Goal: Information Seeking & Learning: Learn about a topic

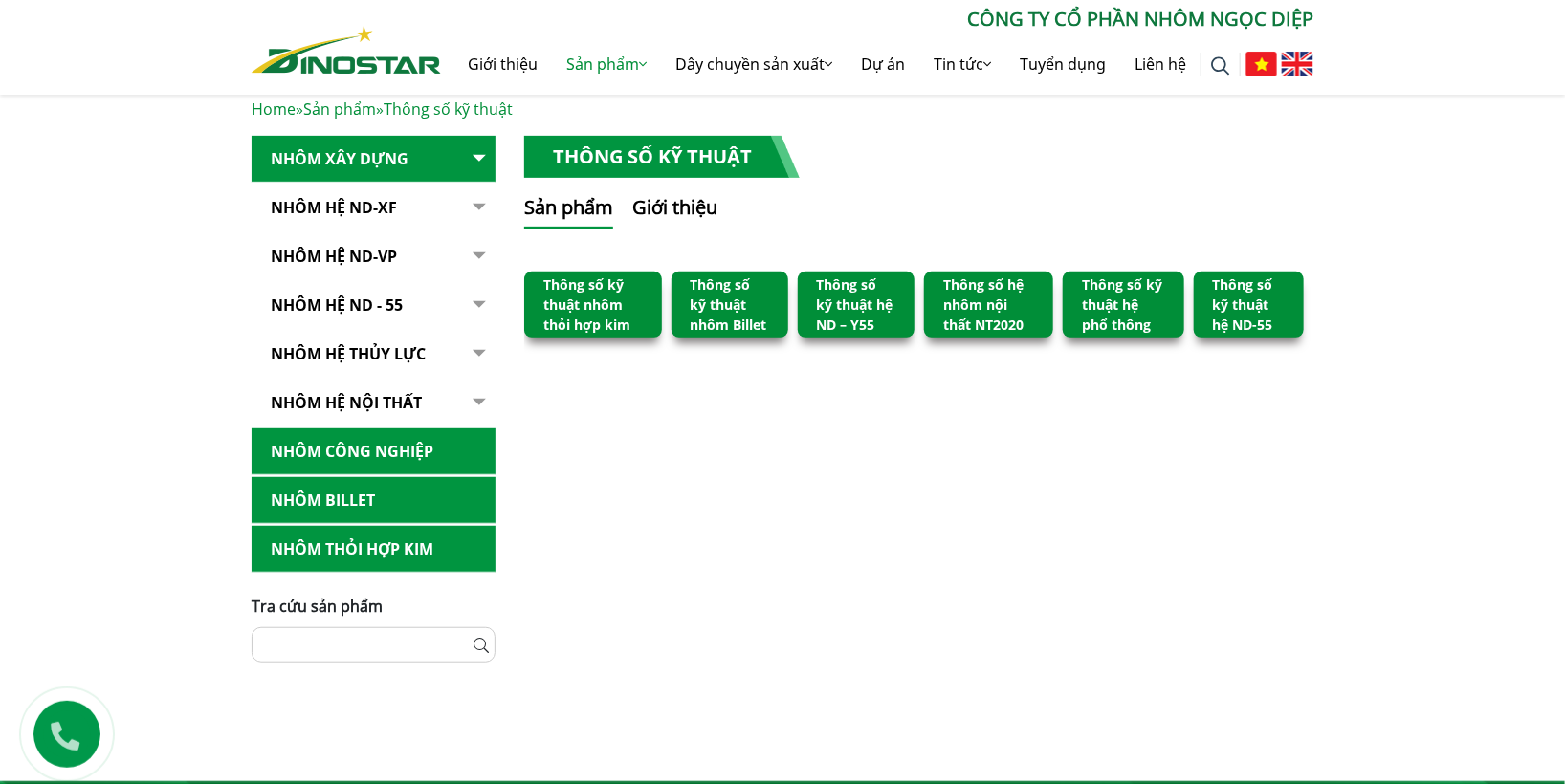
scroll to position [236, 0]
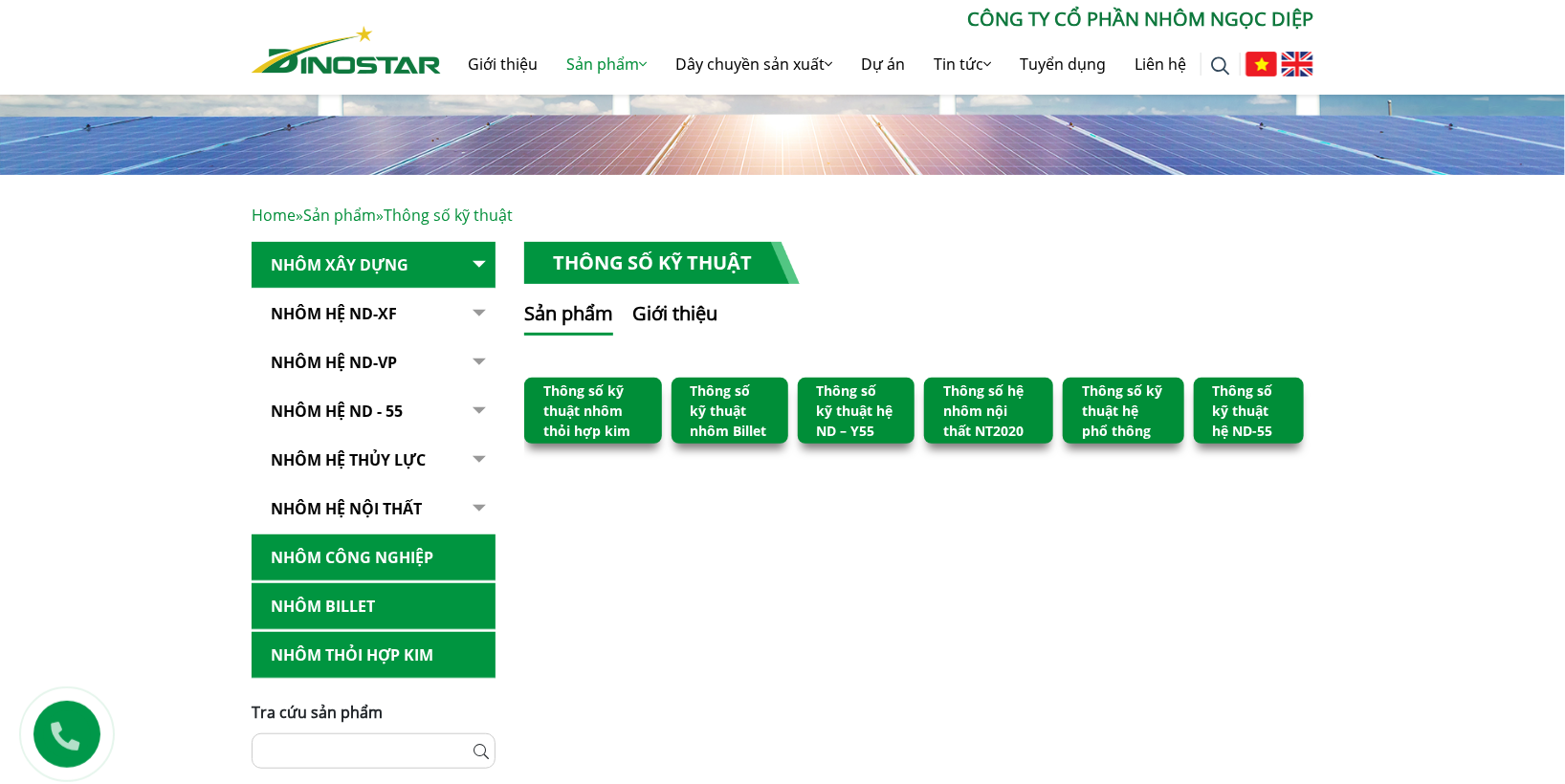
click at [335, 311] on link "Nhôm Hệ ND-XF" at bounding box center [373, 313] width 244 height 46
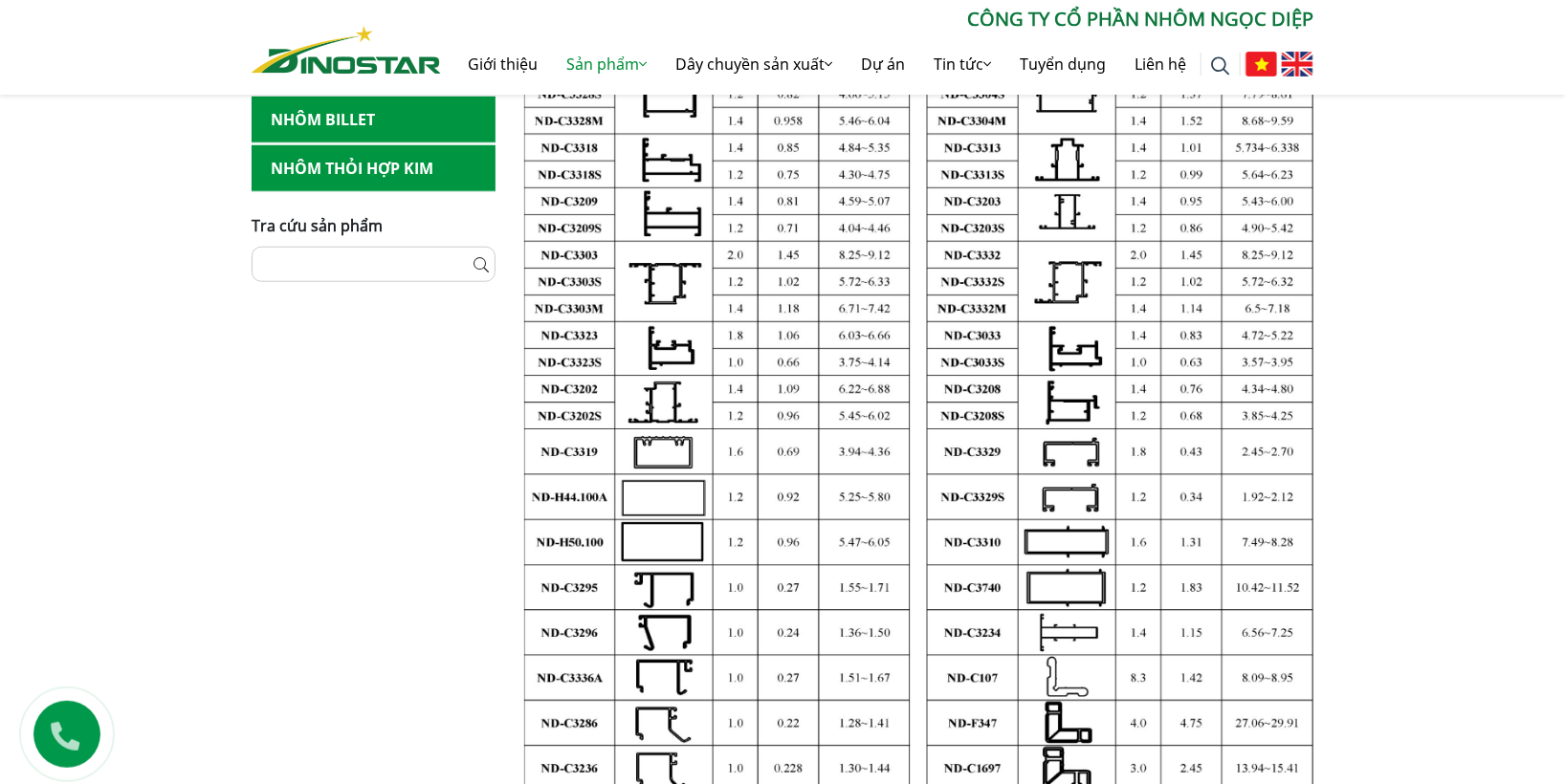
scroll to position [581, 0]
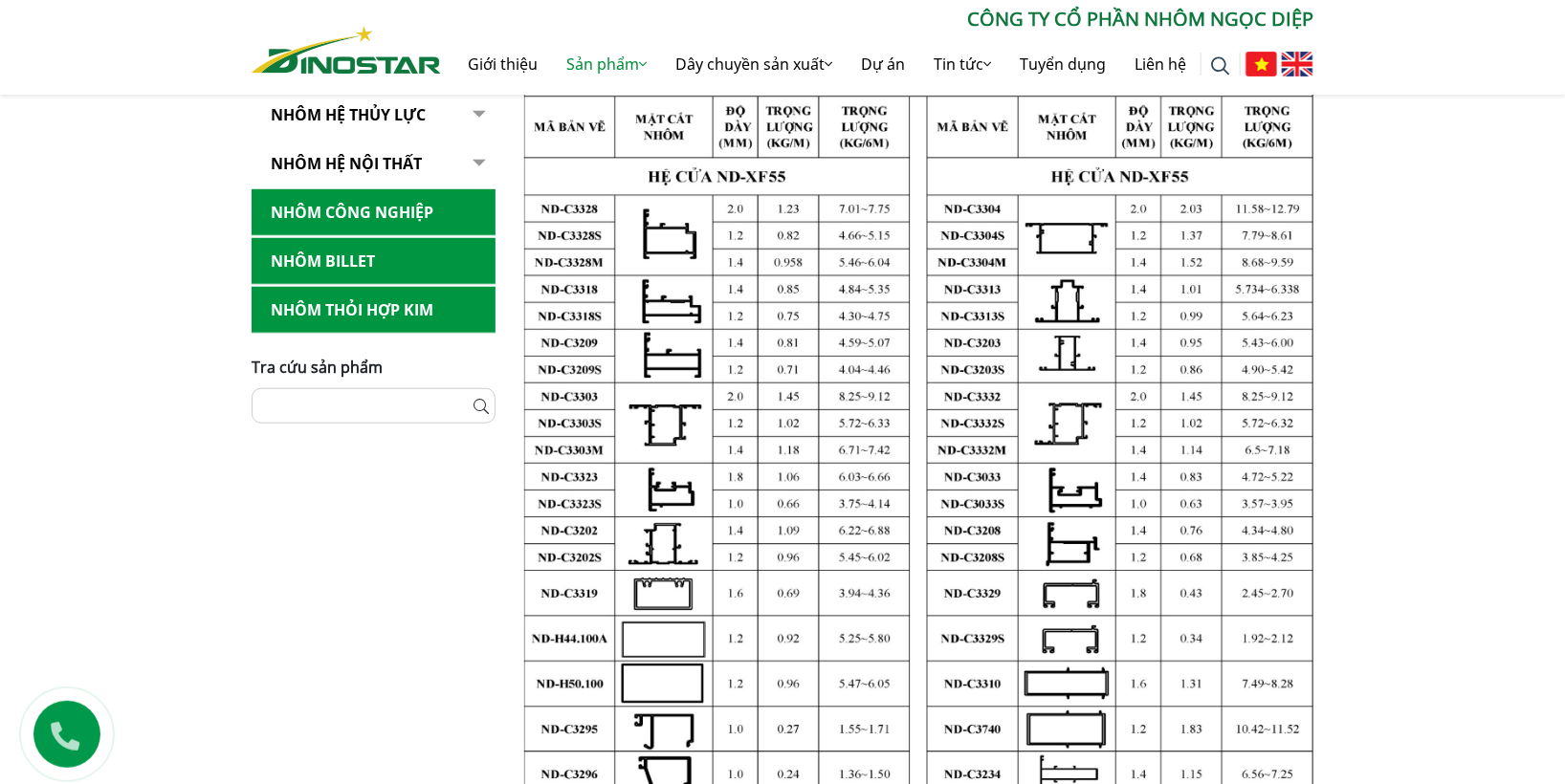
click at [525, 97] on img at bounding box center [919, 579] width 789 height 1071
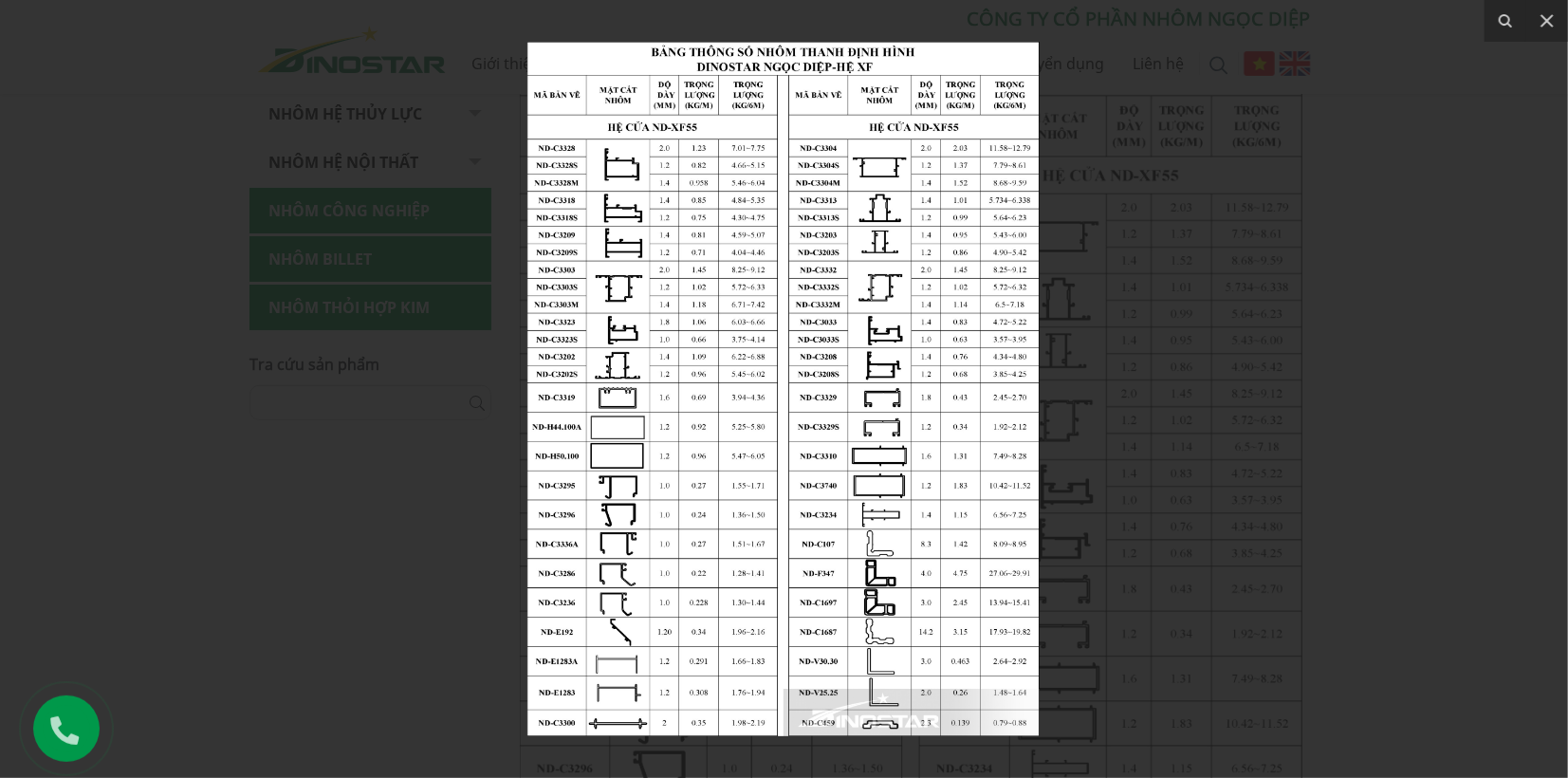
click at [1091, 66] on div at bounding box center [784, 389] width 1568 height 778
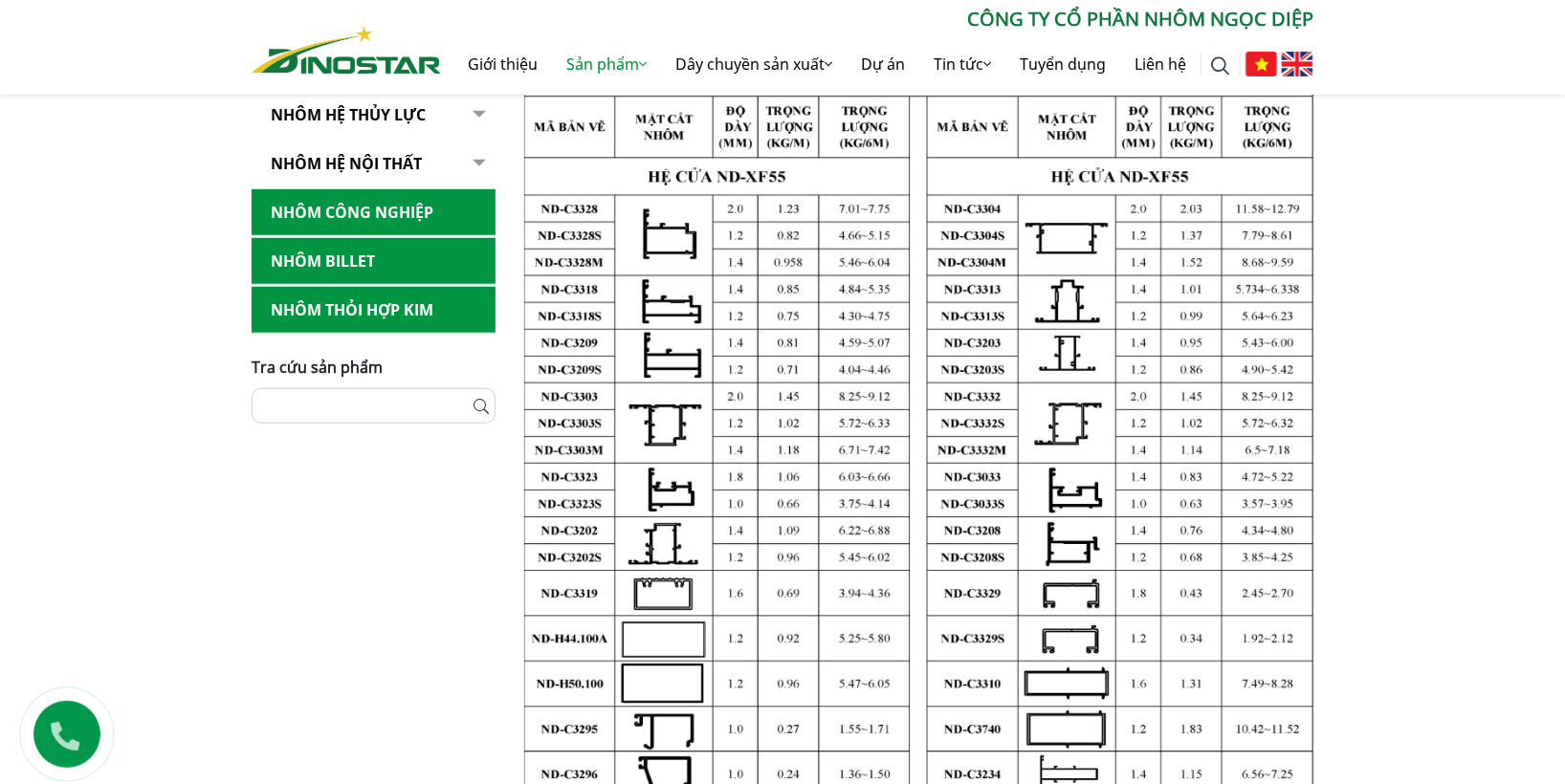
click at [1071, 225] on img at bounding box center [919, 579] width 789 height 1071
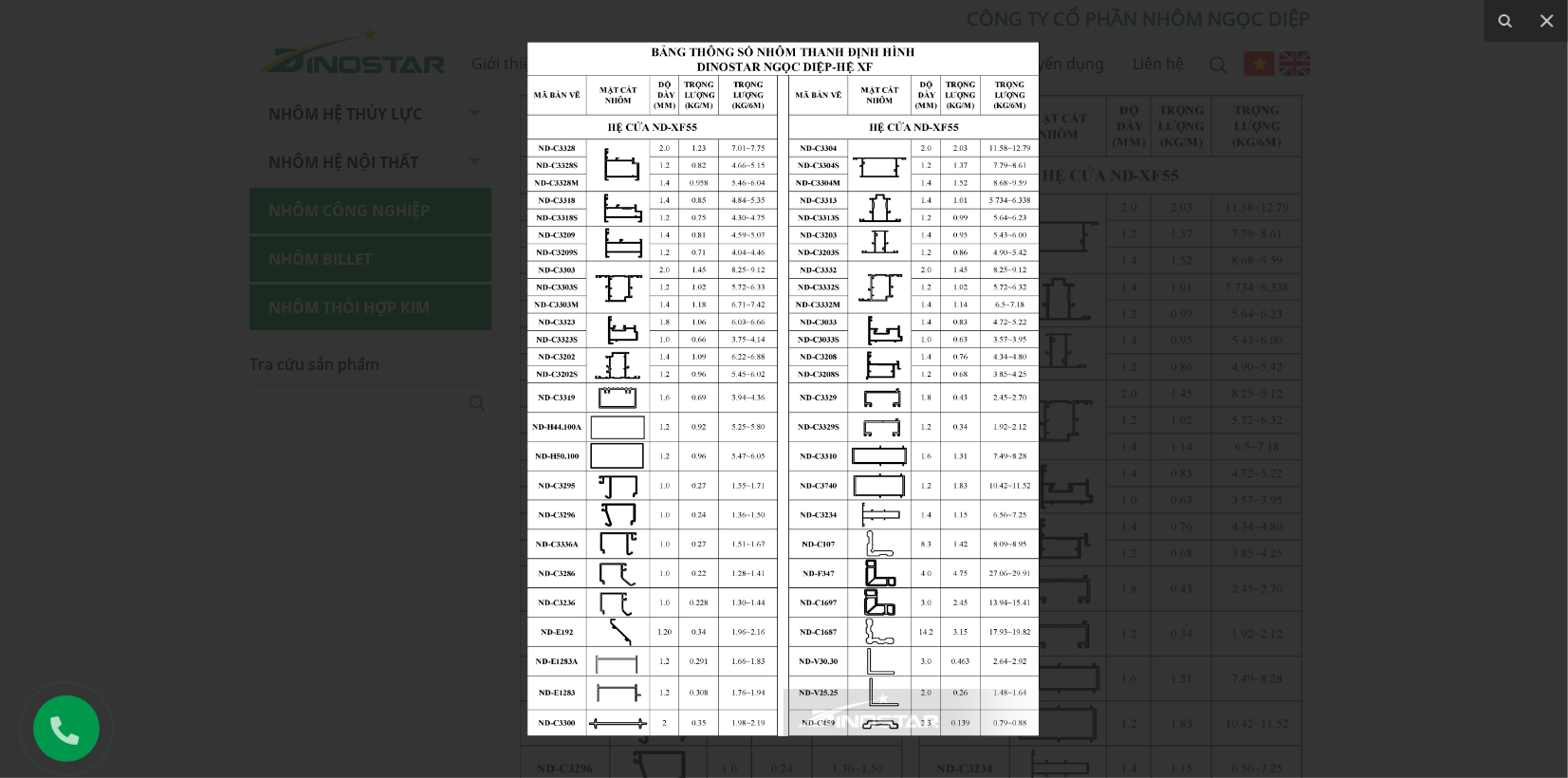
click at [1211, 217] on div at bounding box center [784, 389] width 1568 height 778
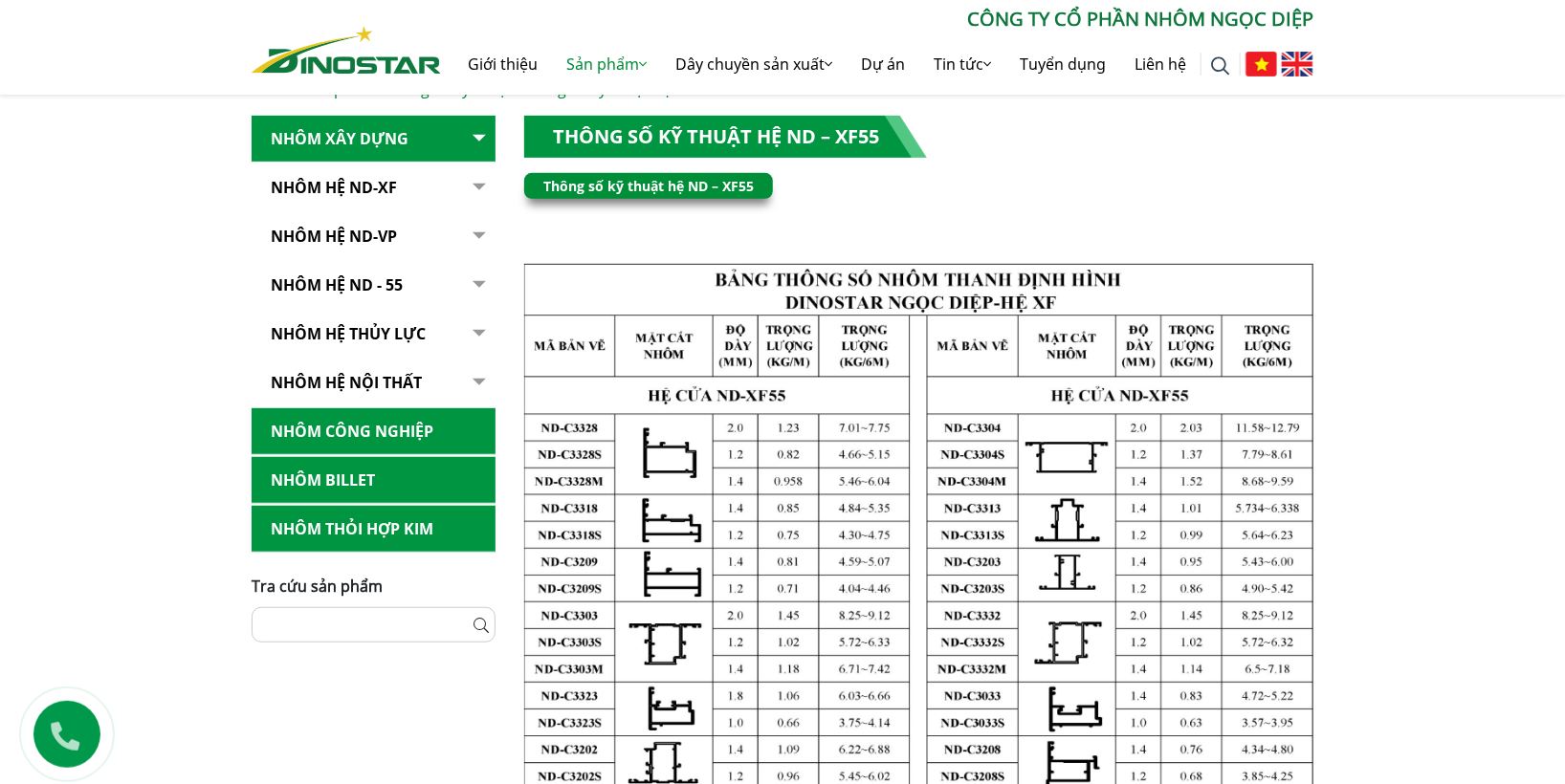
scroll to position [156, 0]
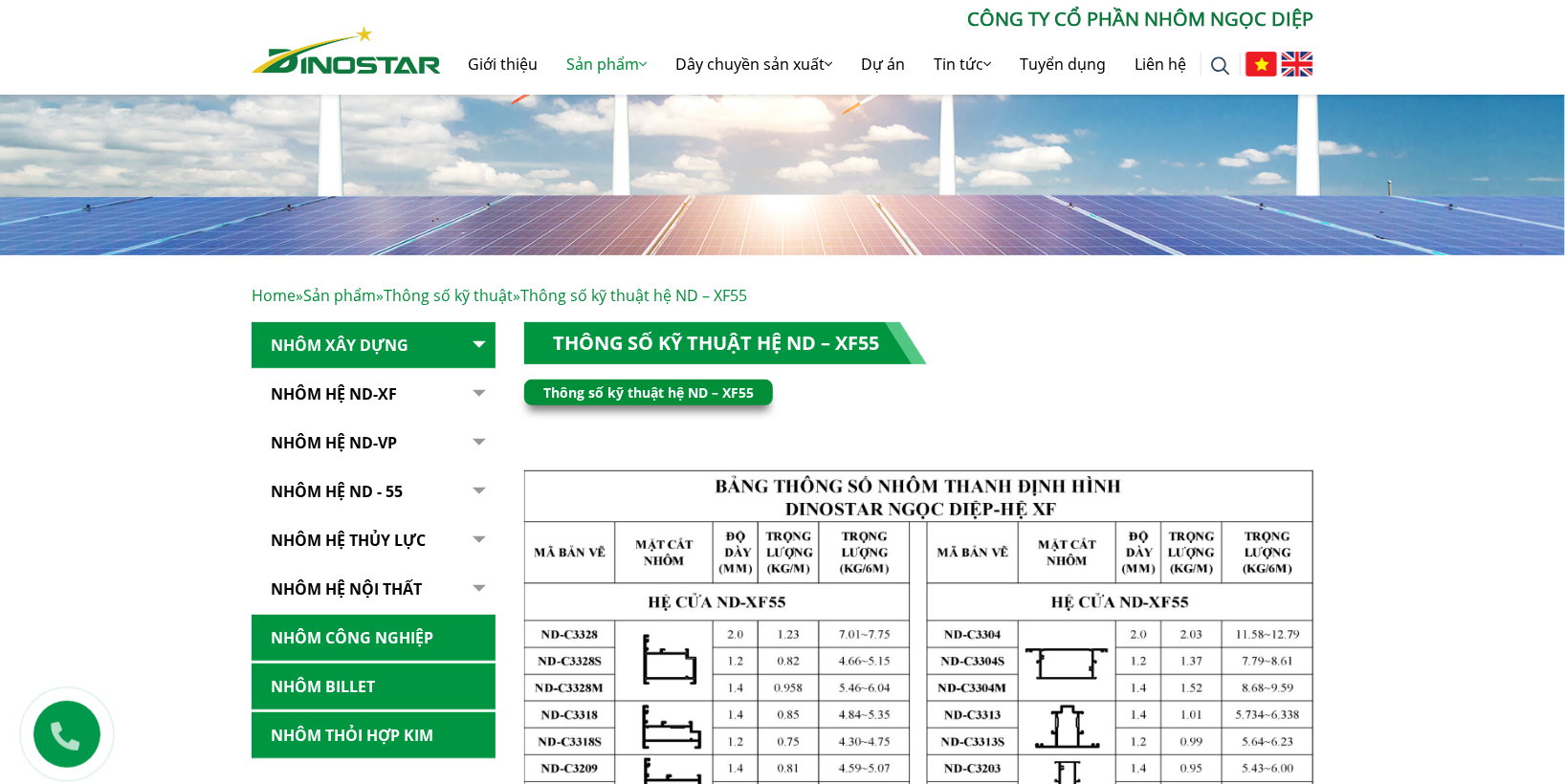
click at [368, 437] on link "Nhôm Hệ ND-VP" at bounding box center [373, 443] width 244 height 46
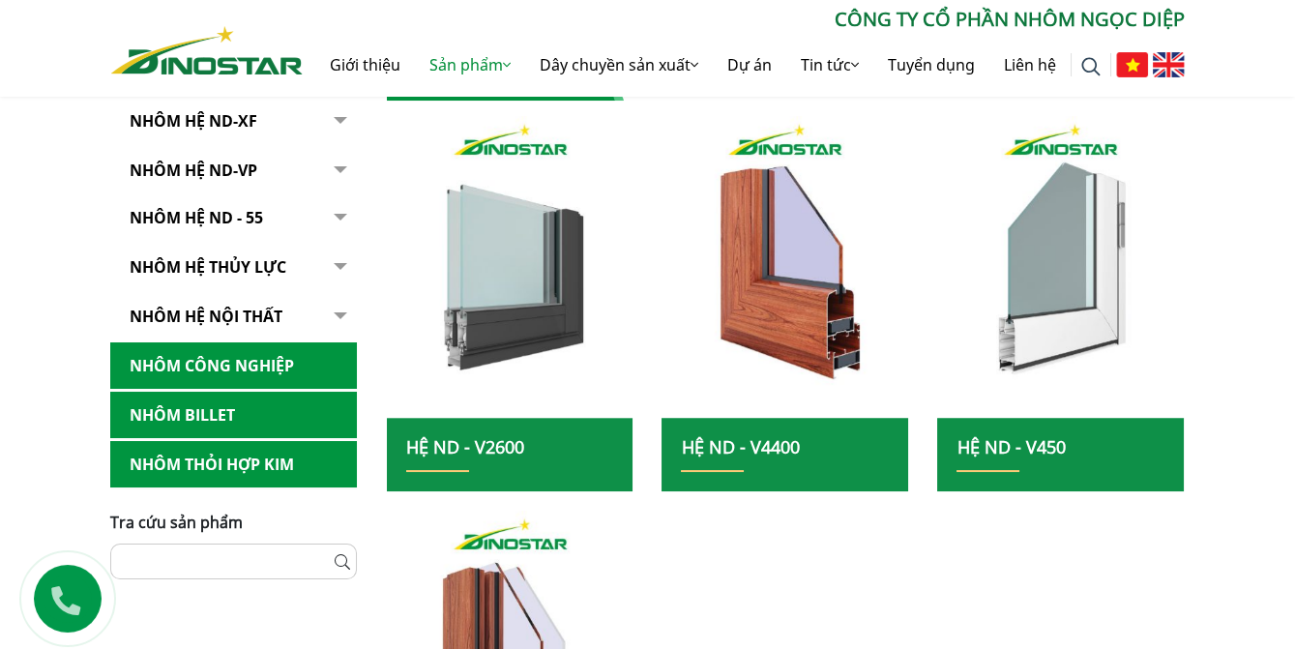
scroll to position [869, 0]
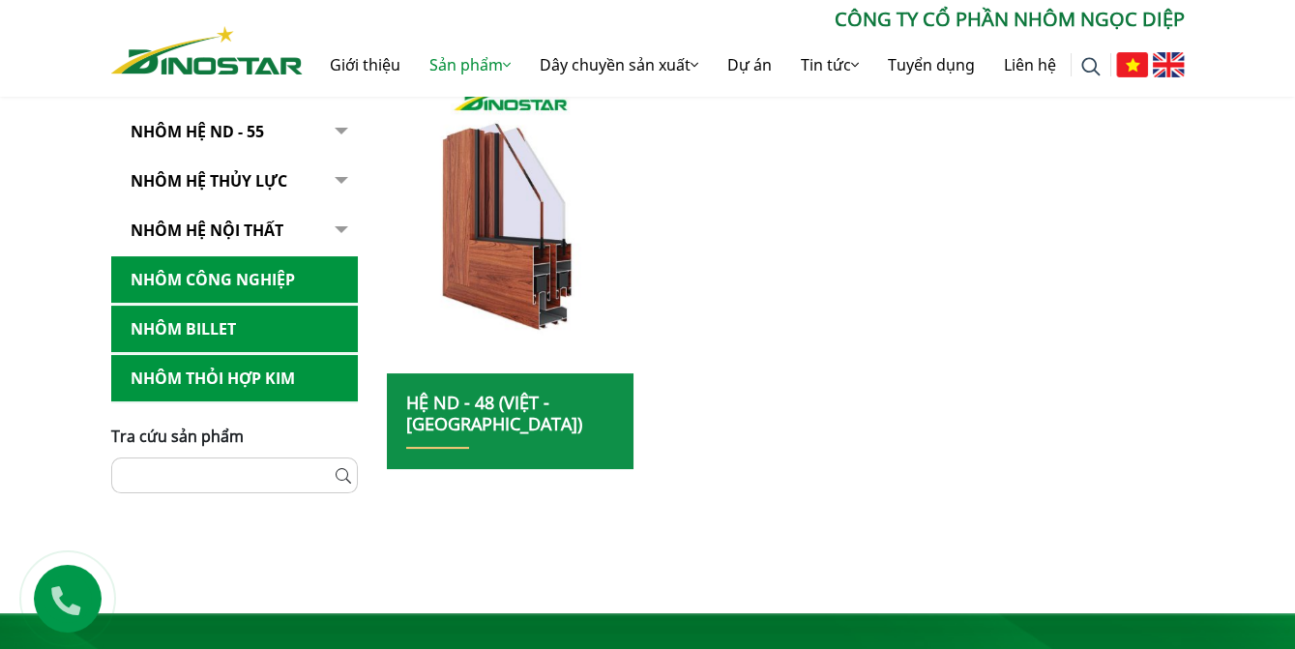
click at [221, 457] on input "text" at bounding box center [234, 475] width 247 height 36
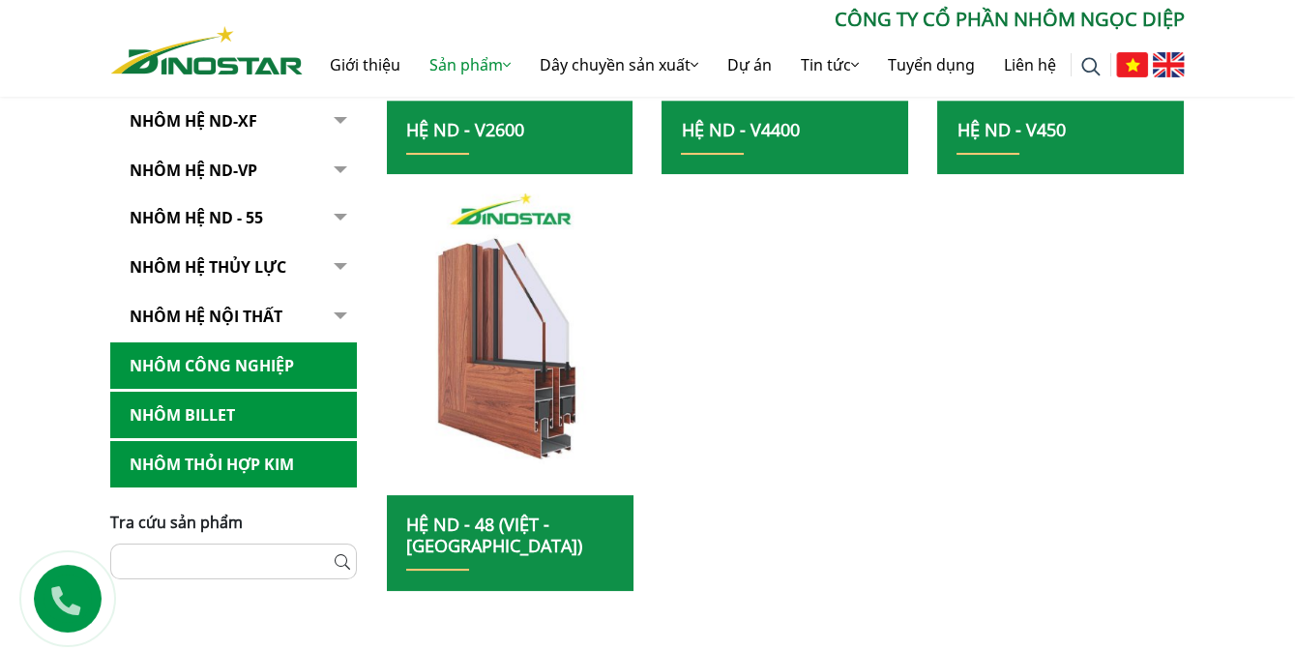
scroll to position [605, 0]
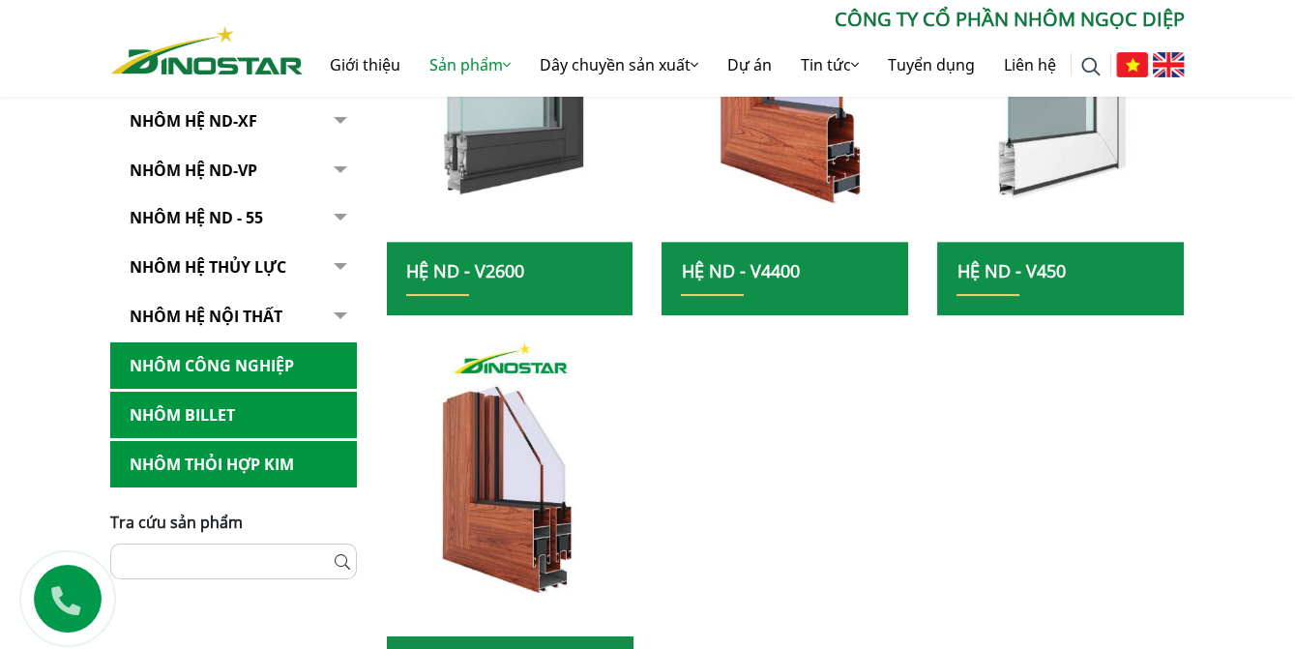
click at [279, 119] on link "Nhôm Hệ ND-XF" at bounding box center [233, 121] width 247 height 47
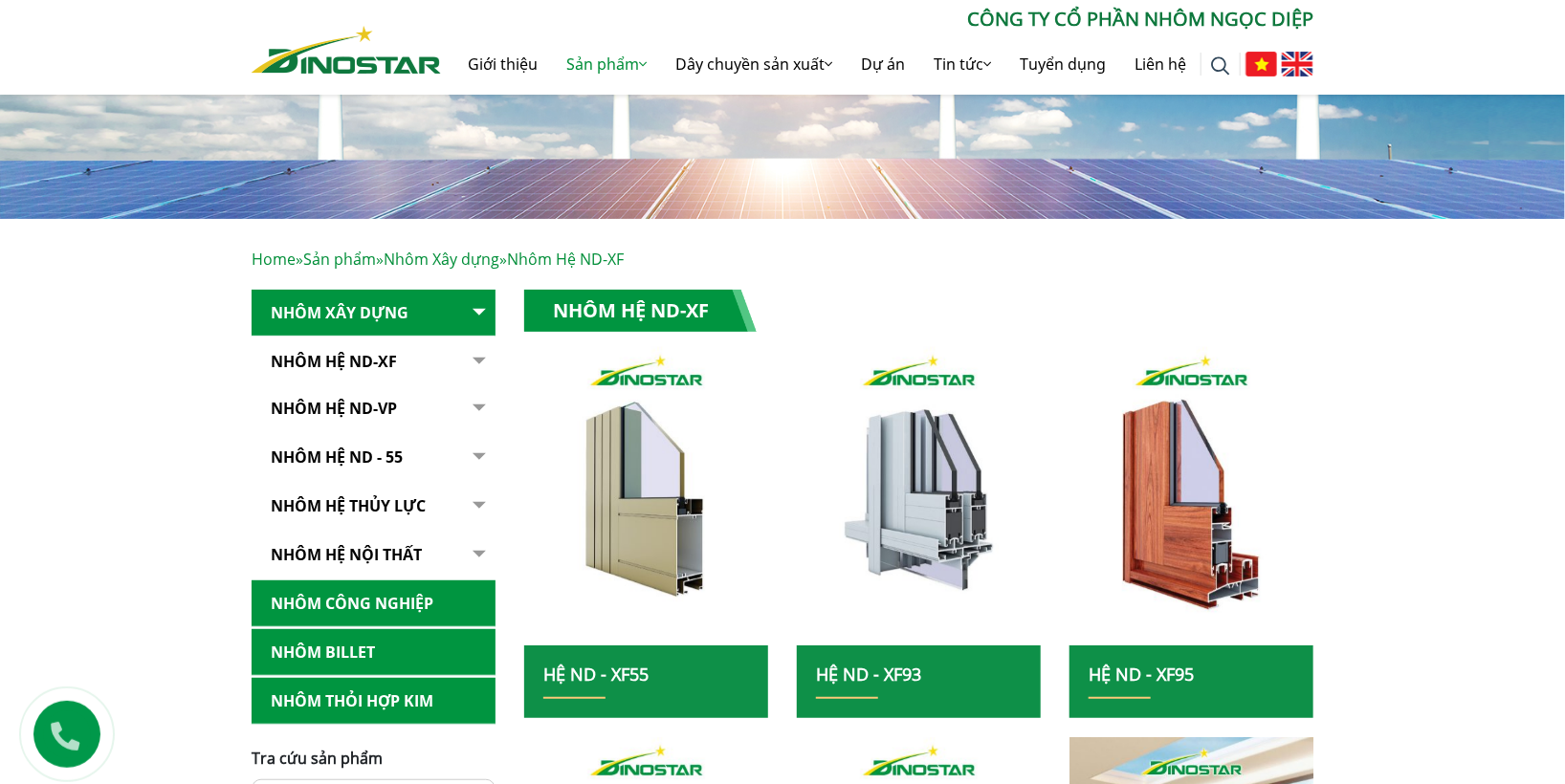
scroll to position [424, 0]
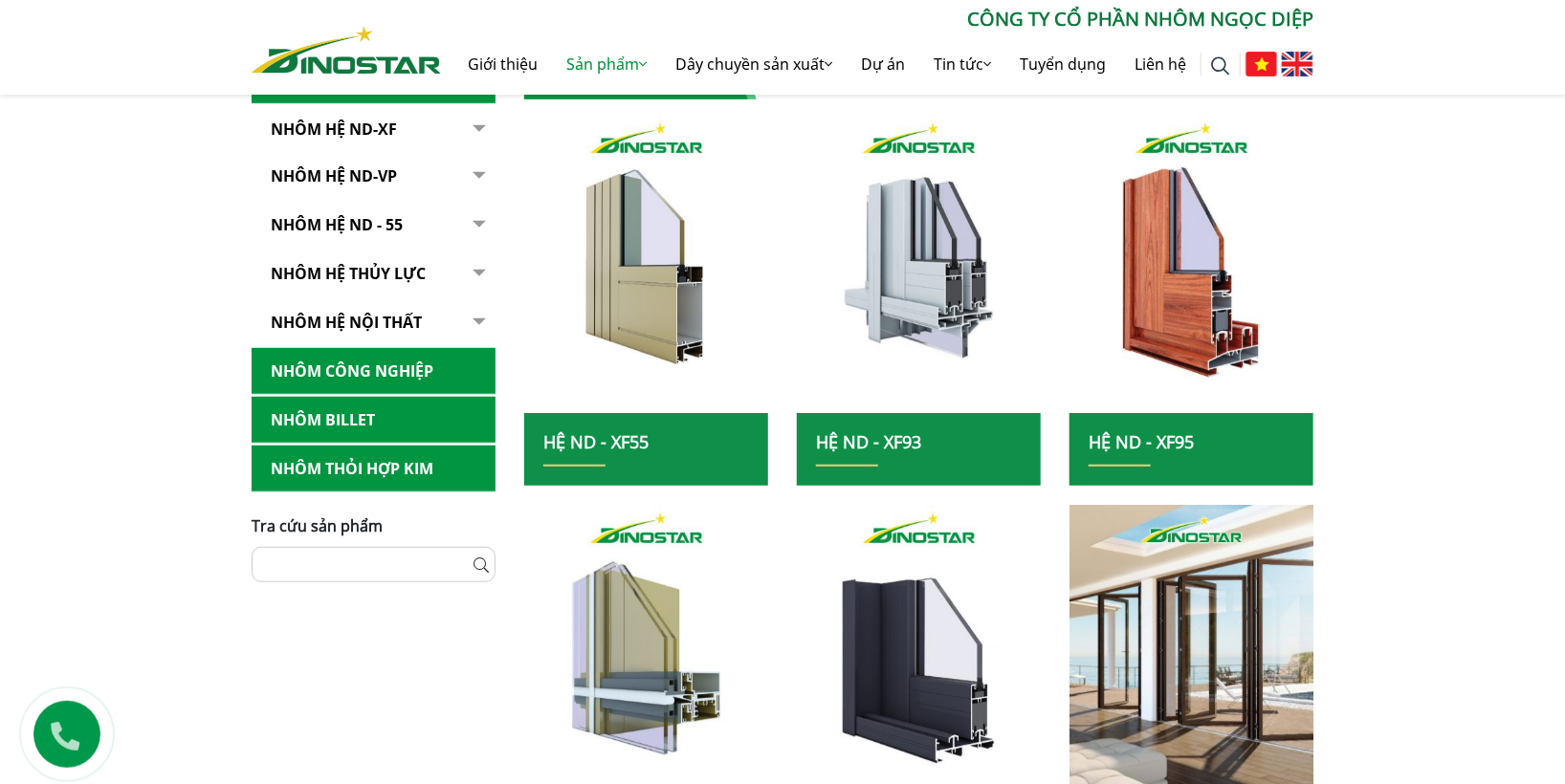
click at [372, 130] on link "Nhôm Hệ ND-XF" at bounding box center [373, 129] width 244 height 46
click at [481, 123] on button "button" at bounding box center [476, 129] width 39 height 46
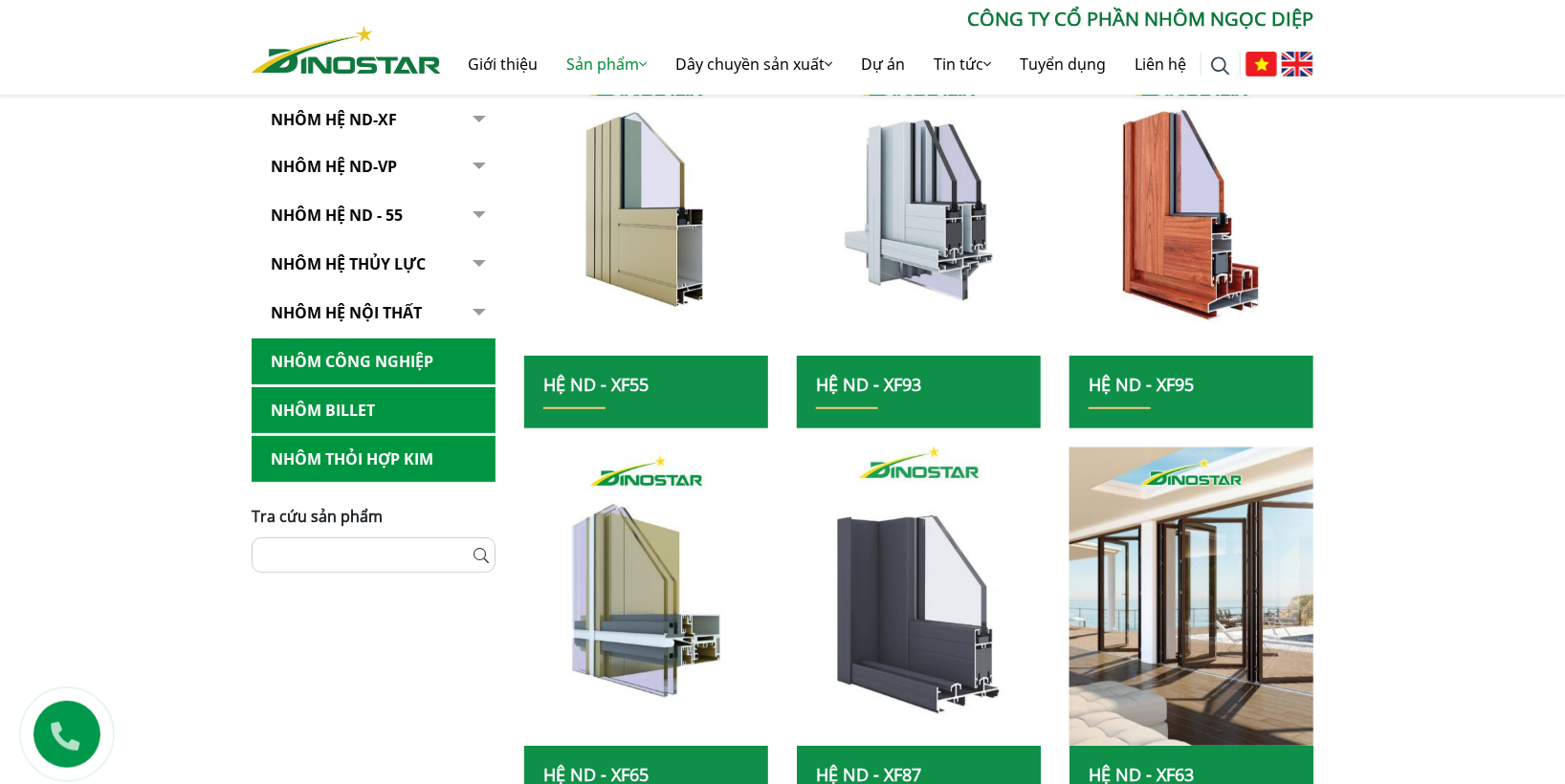
scroll to position [424, 0]
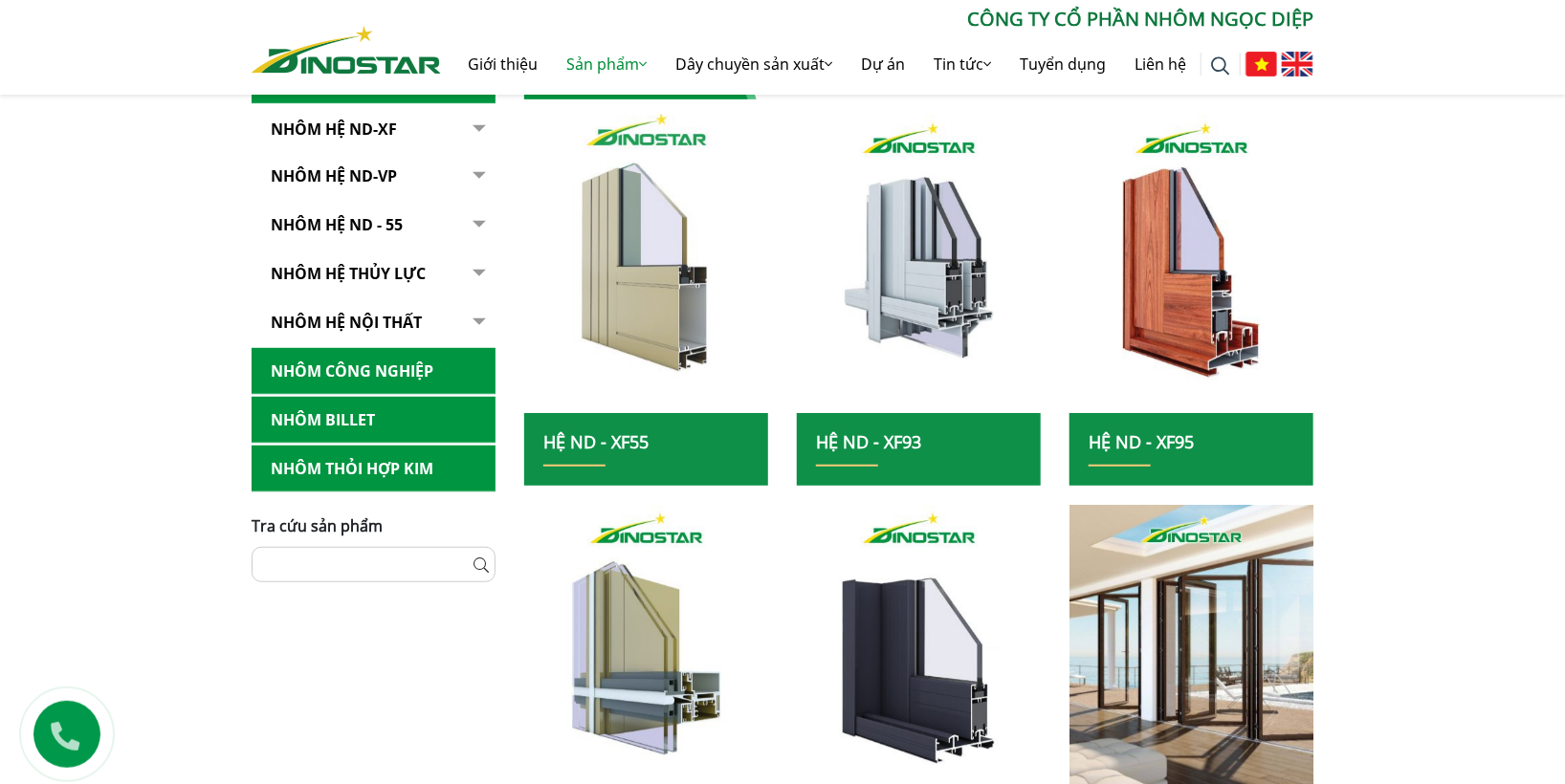
click at [693, 313] on img at bounding box center [646, 263] width 261 height 319
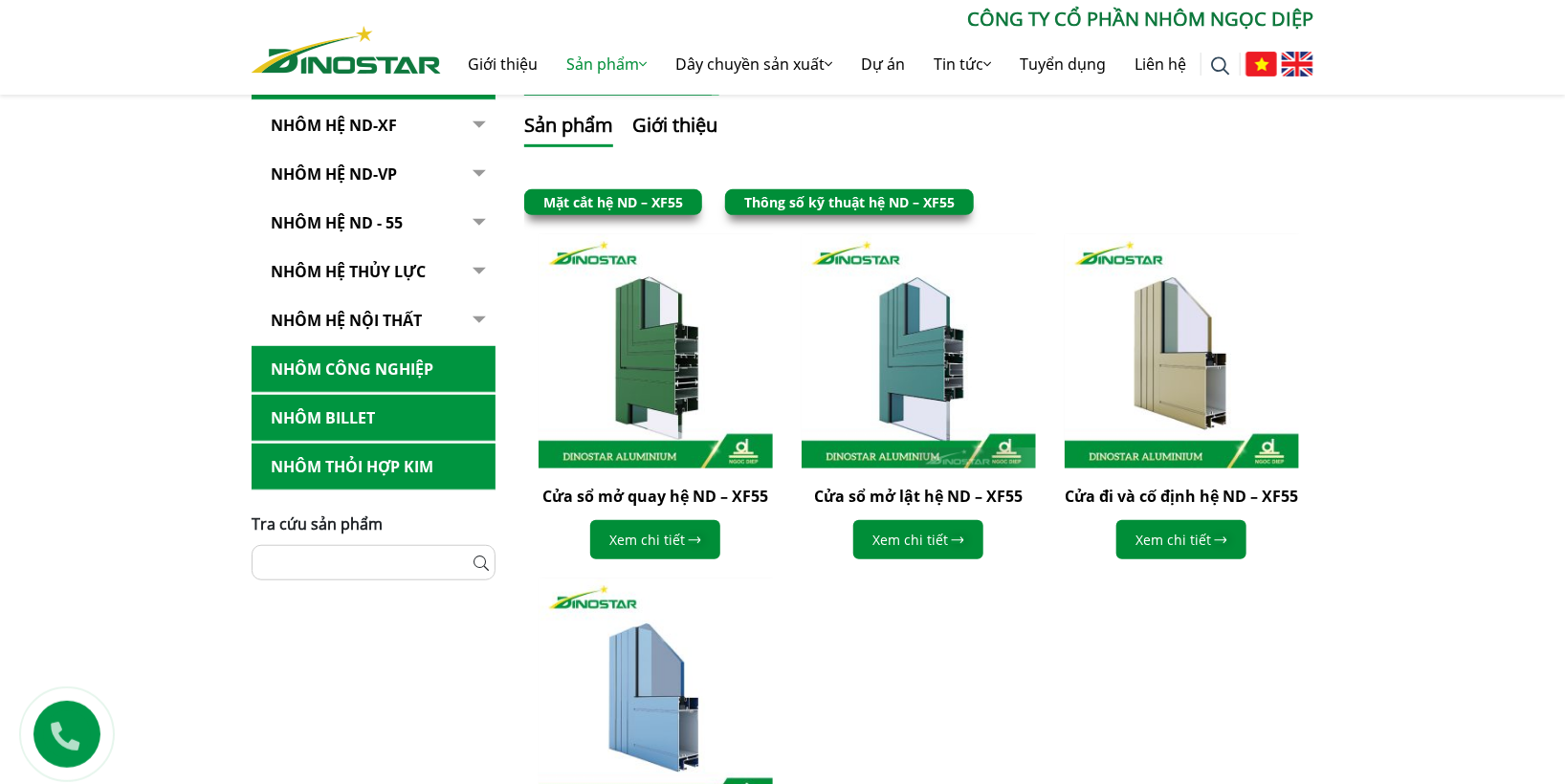
scroll to position [318, 0]
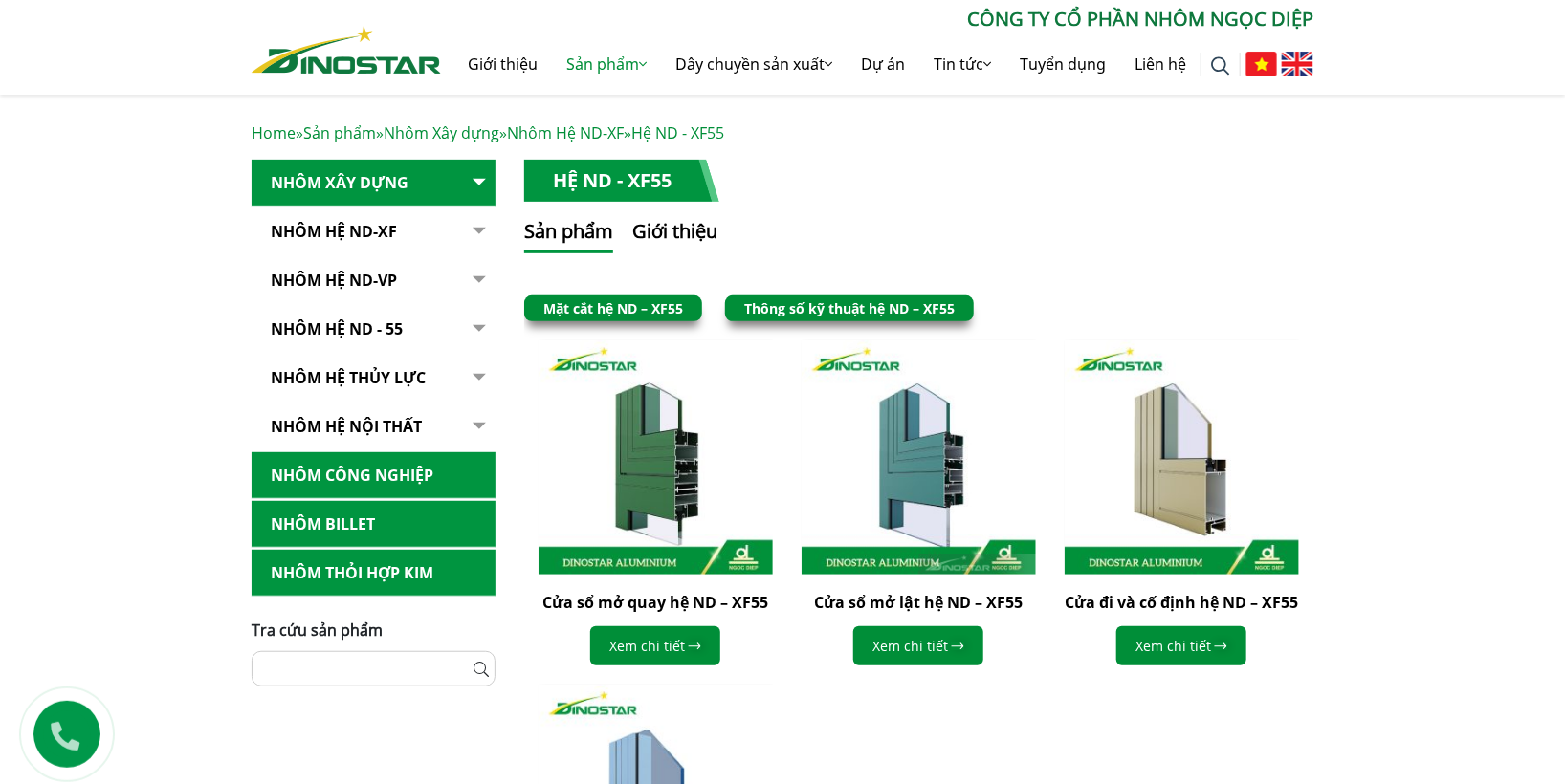
click at [890, 305] on link "Thông số kỹ thuật hệ ND – XF55" at bounding box center [849, 308] width 211 height 18
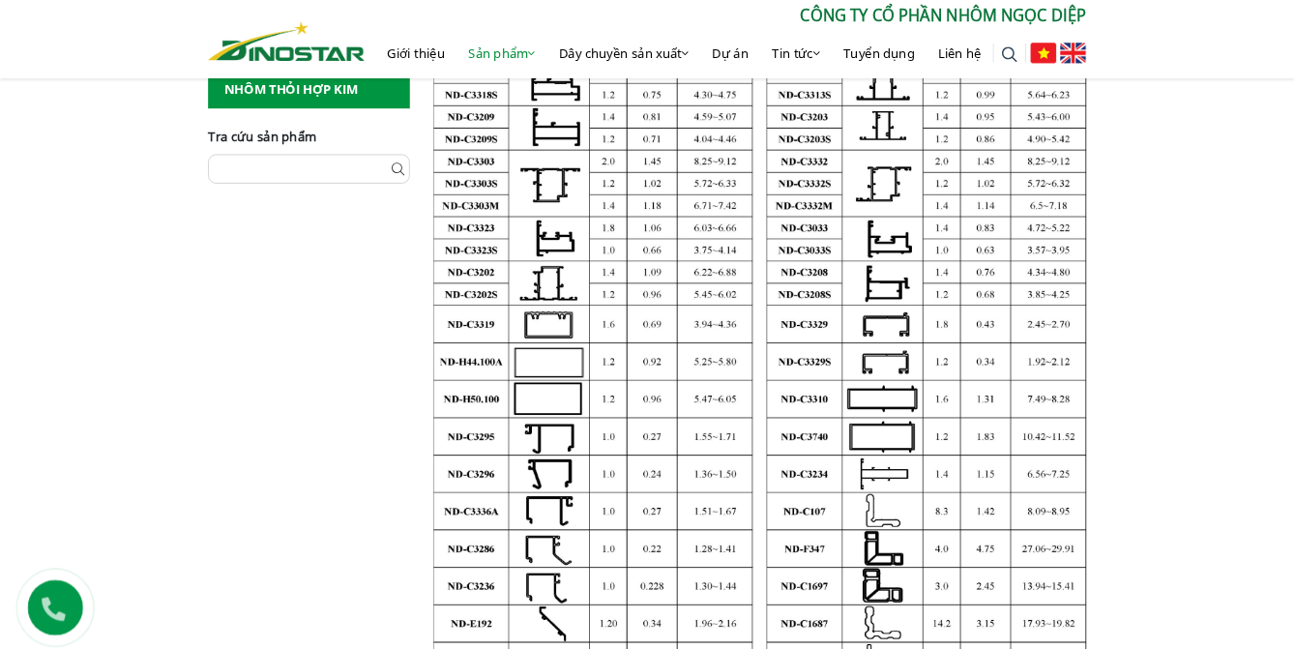
scroll to position [588, 0]
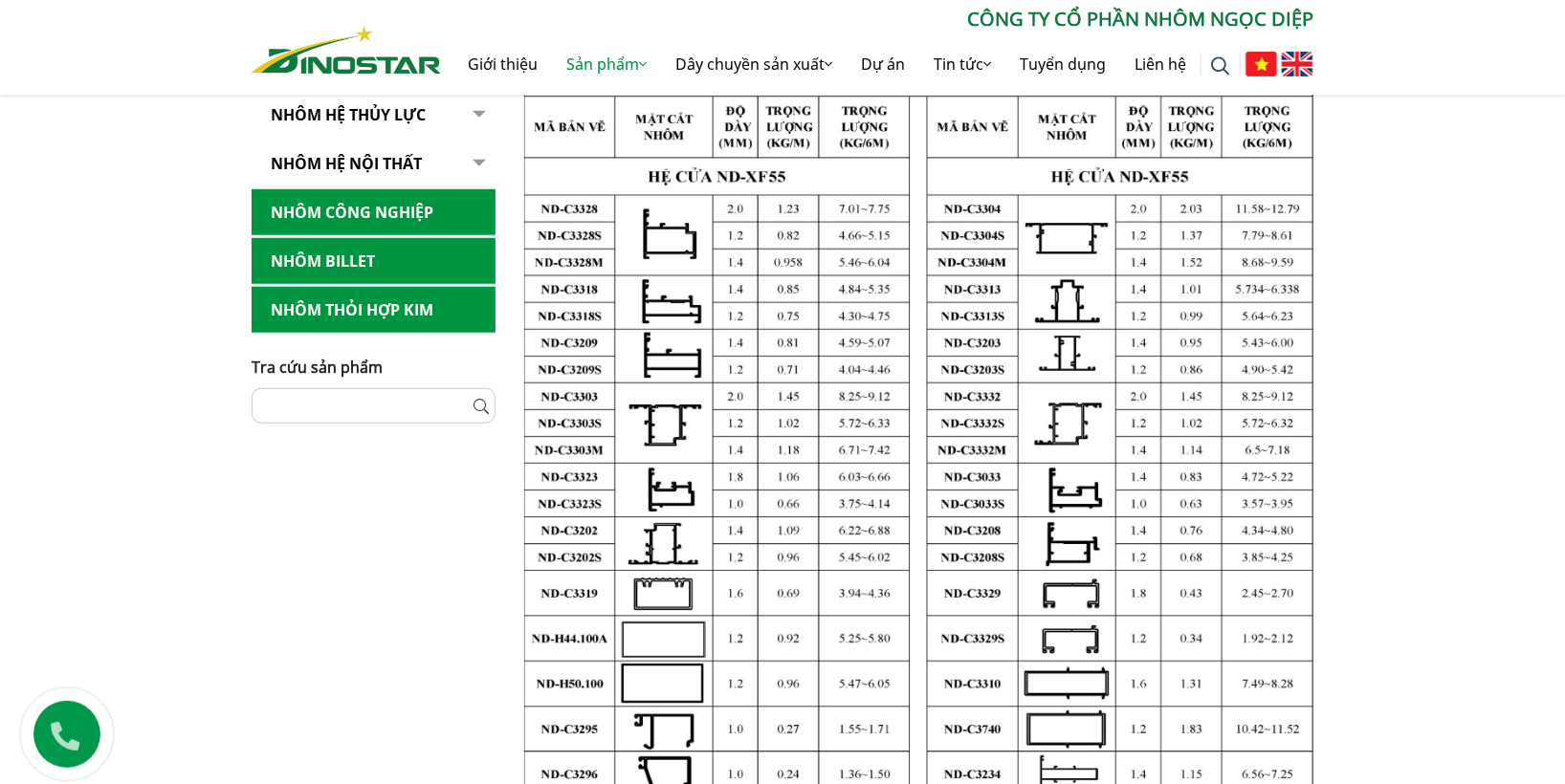
click at [1035, 392] on img at bounding box center [919, 579] width 789 height 1071
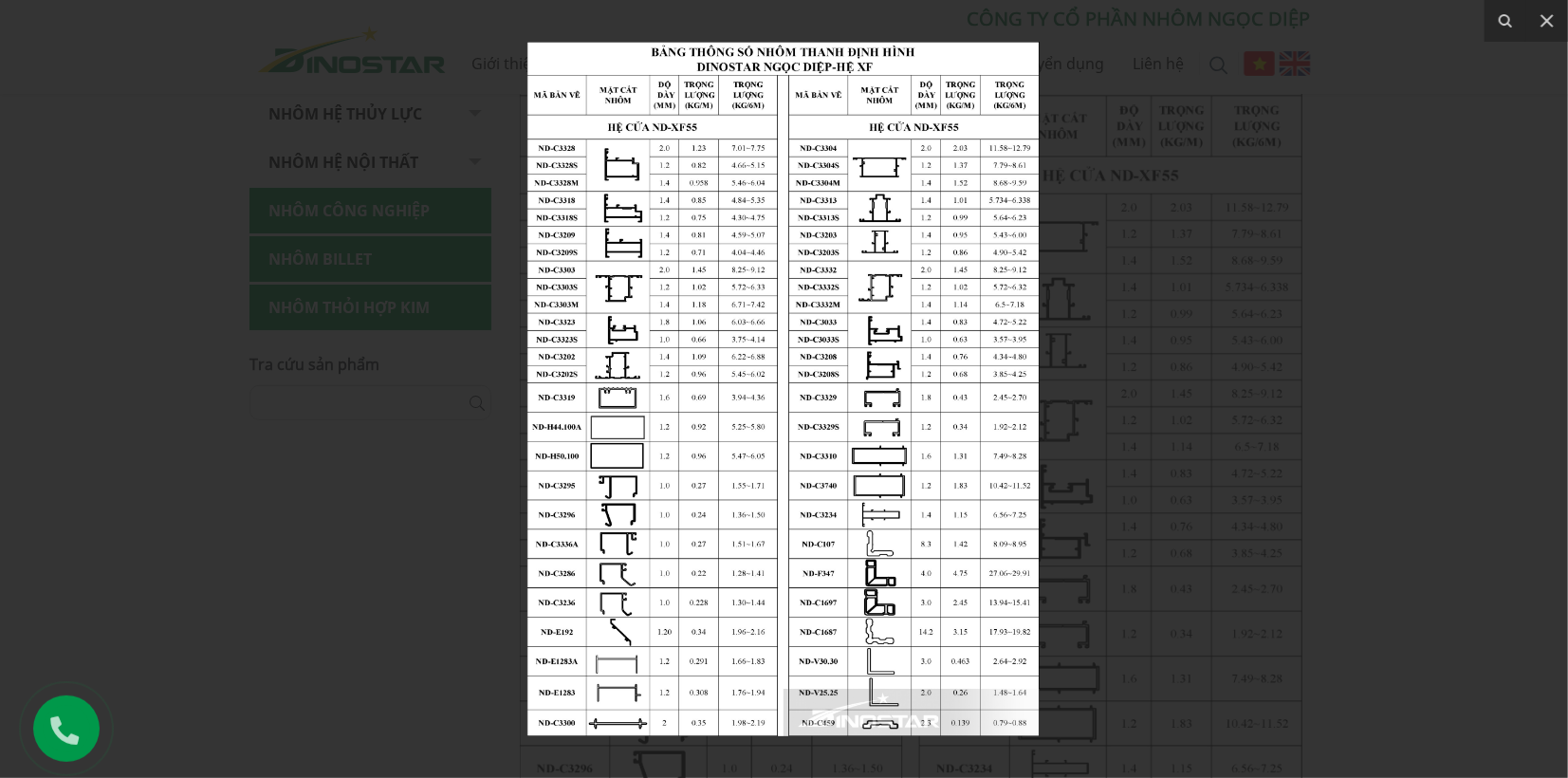
click at [824, 203] on img at bounding box center [784, 389] width 512 height 695
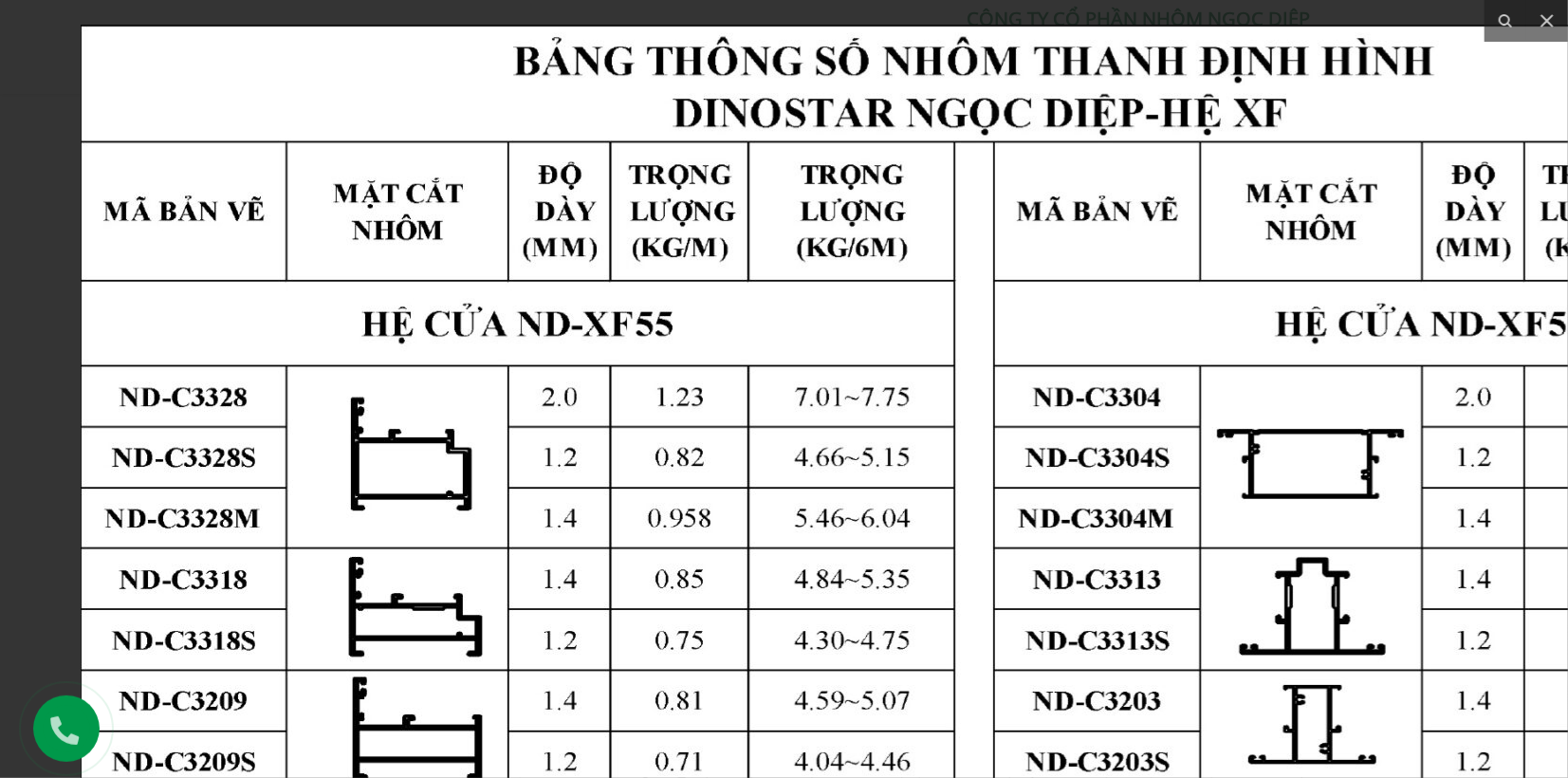
drag, startPoint x: 894, startPoint y: 207, endPoint x: 1356, endPoint y: 626, distance: 623.7
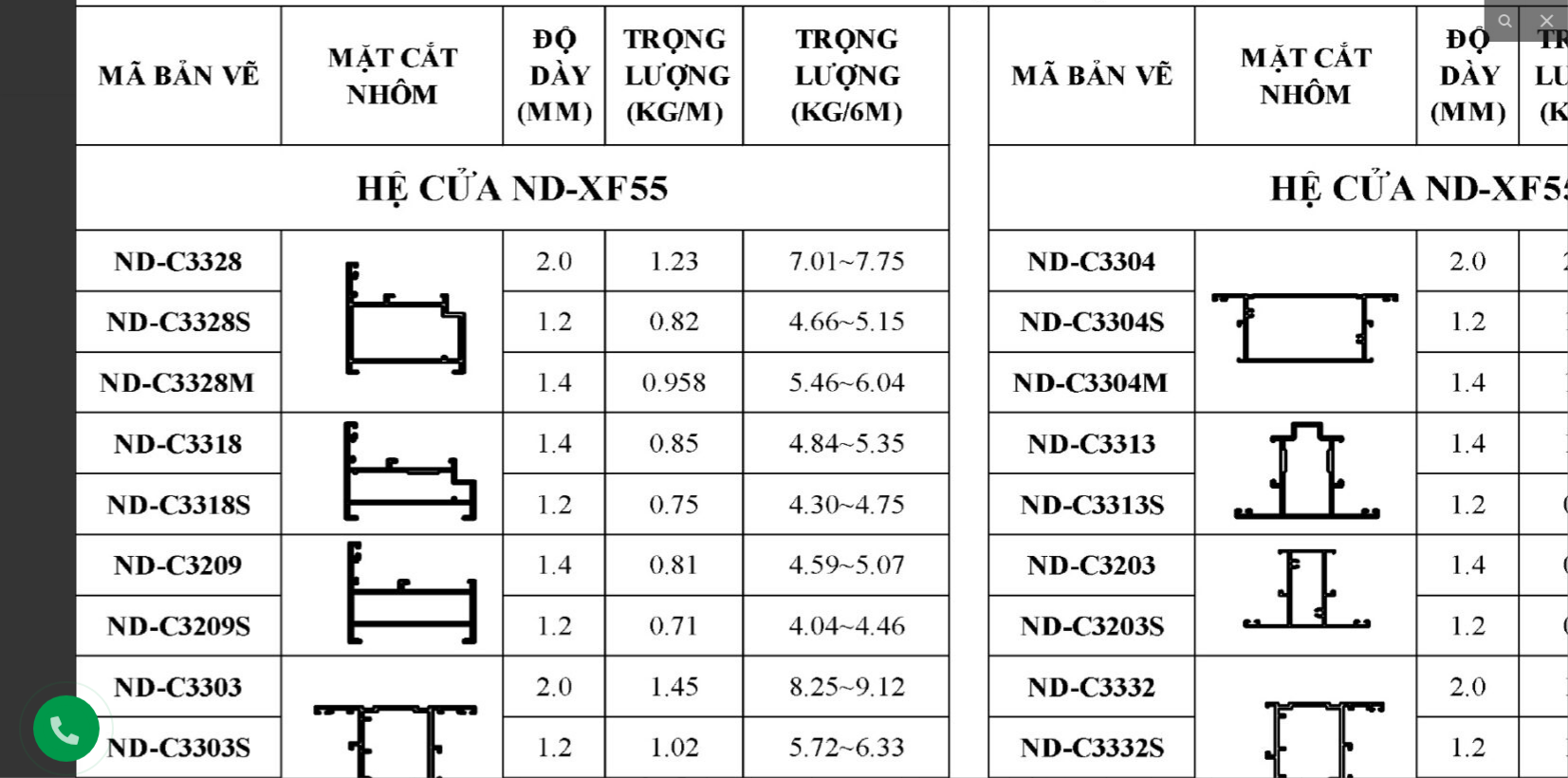
drag, startPoint x: 745, startPoint y: 331, endPoint x: 974, endPoint y: 219, distance: 254.9
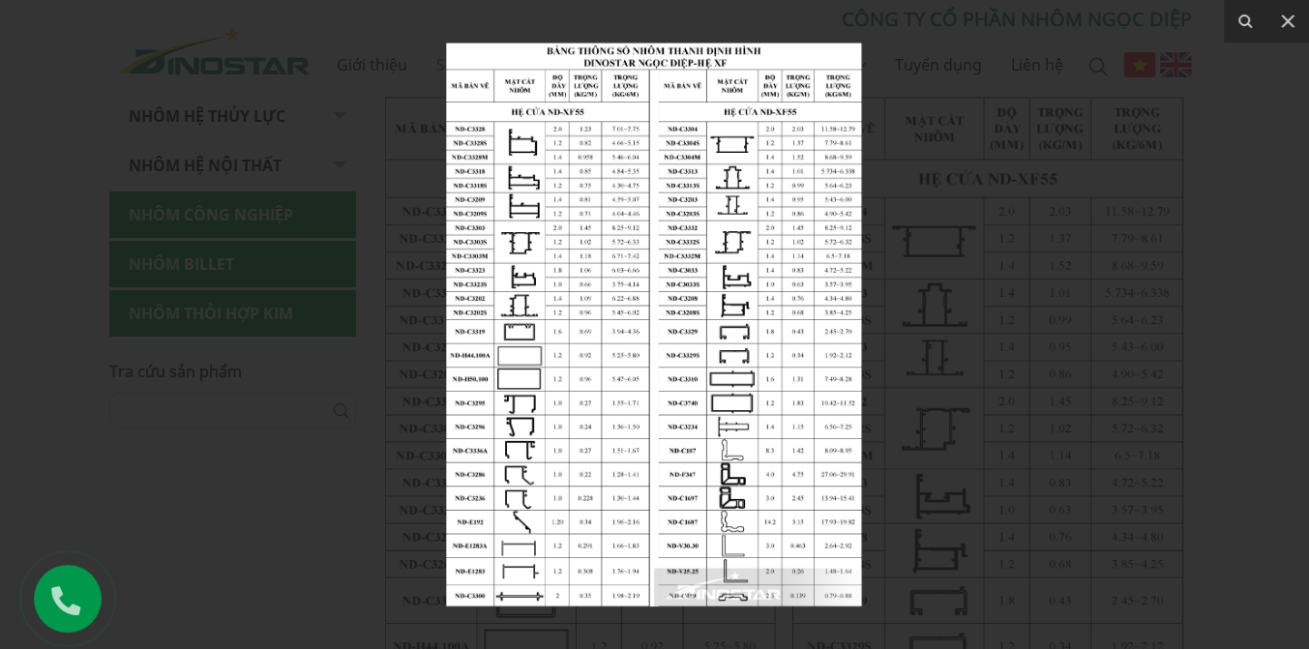
click at [675, 229] on img at bounding box center [654, 325] width 416 height 564
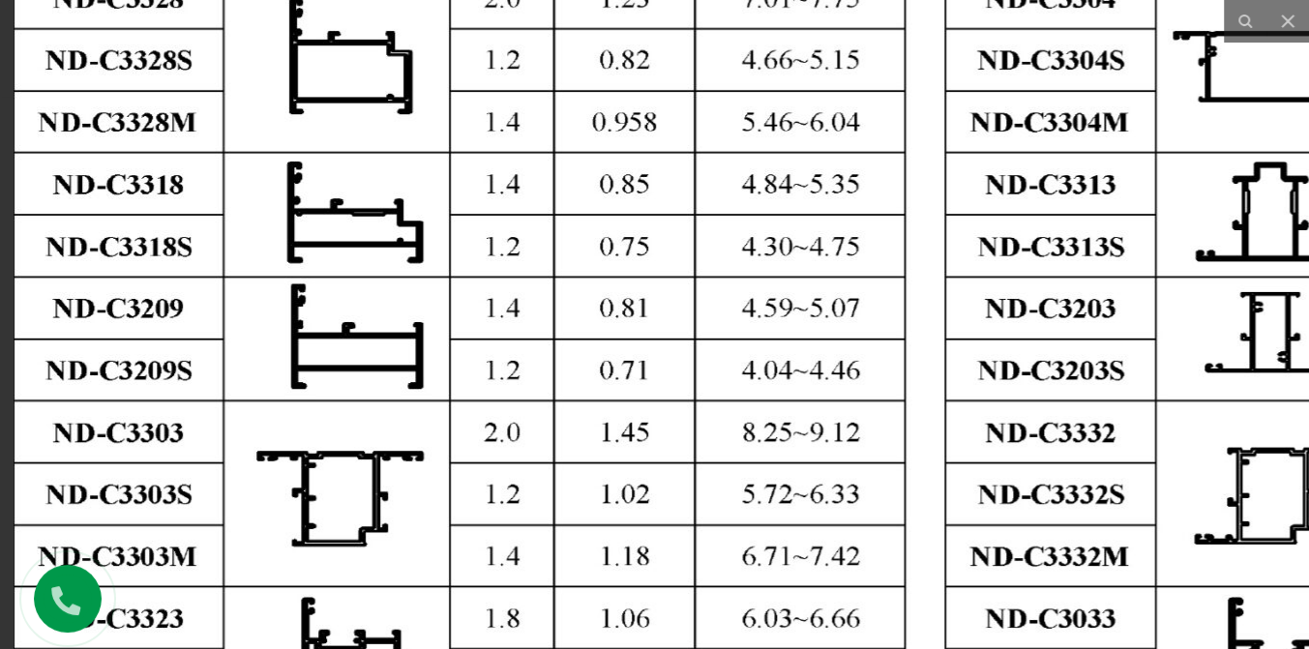
drag, startPoint x: 552, startPoint y: 174, endPoint x: 912, endPoint y: 375, distance: 412.2
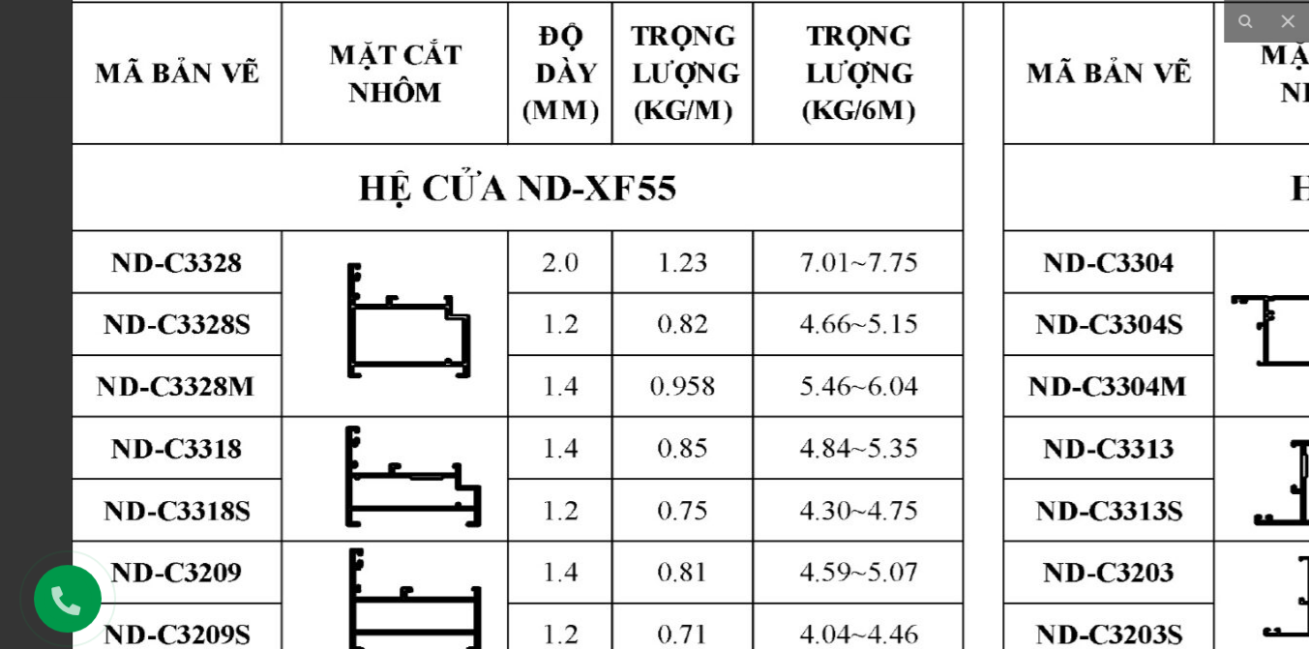
drag, startPoint x: 511, startPoint y: 217, endPoint x: 724, endPoint y: 484, distance: 342.0
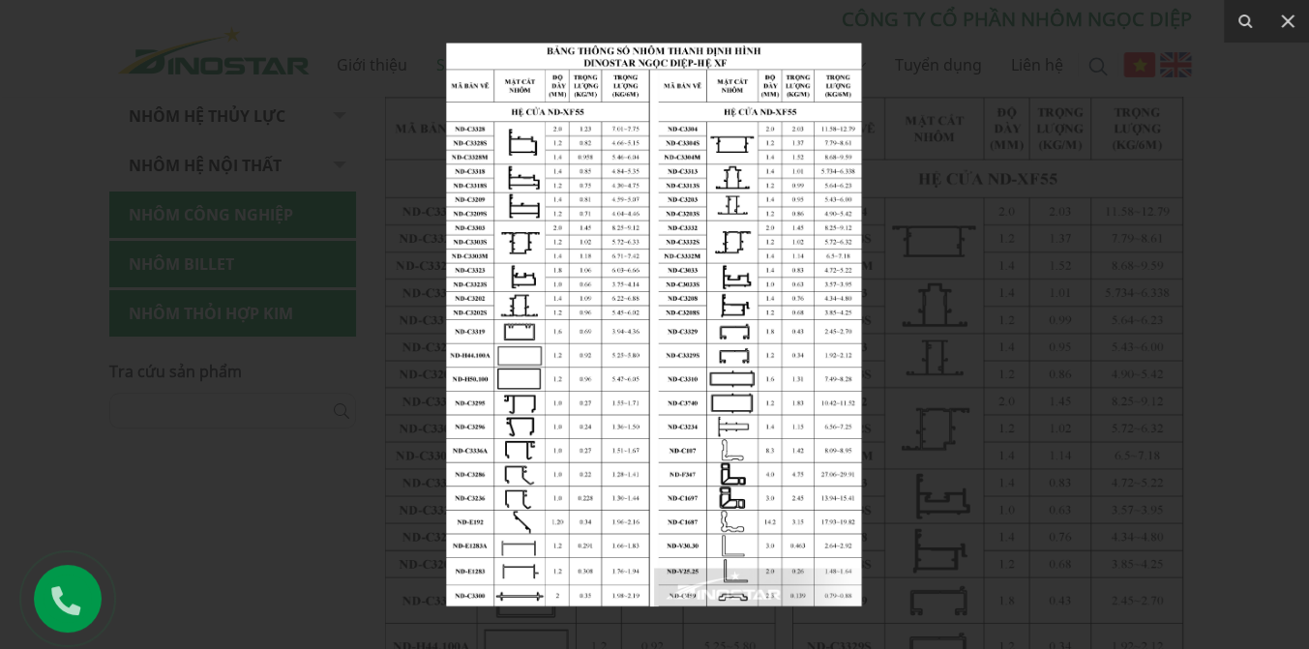
click at [940, 65] on div at bounding box center [654, 324] width 1309 height 649
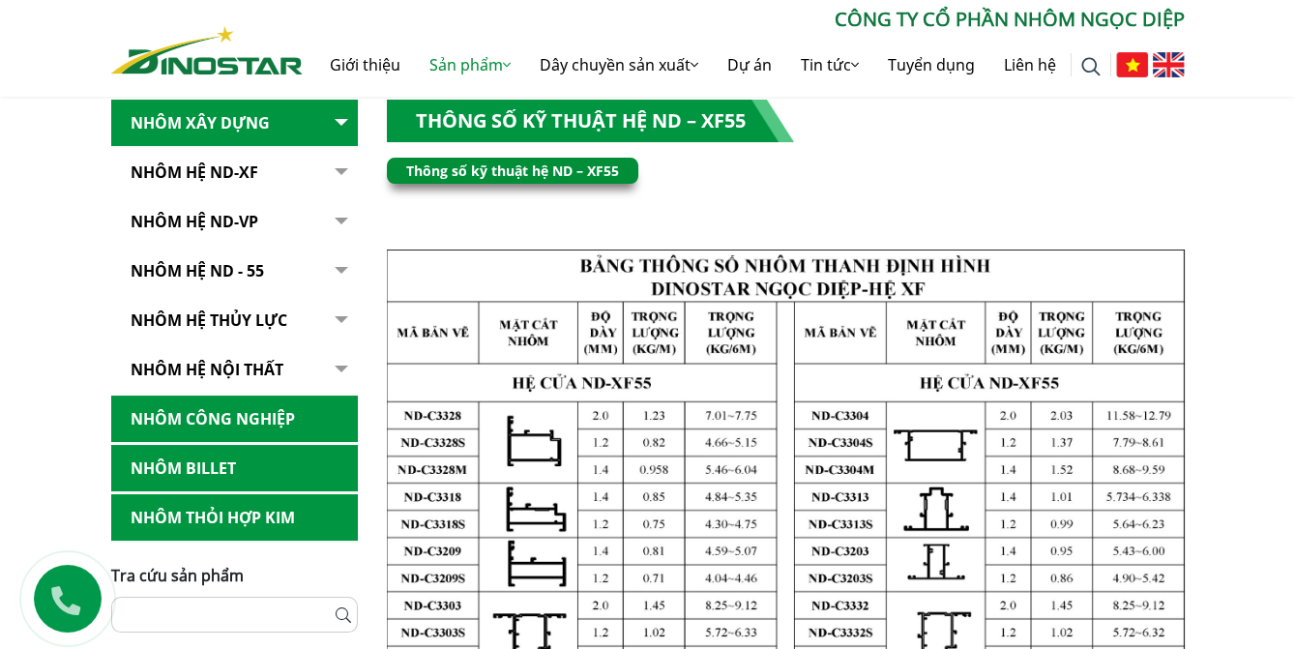
scroll to position [384, 0]
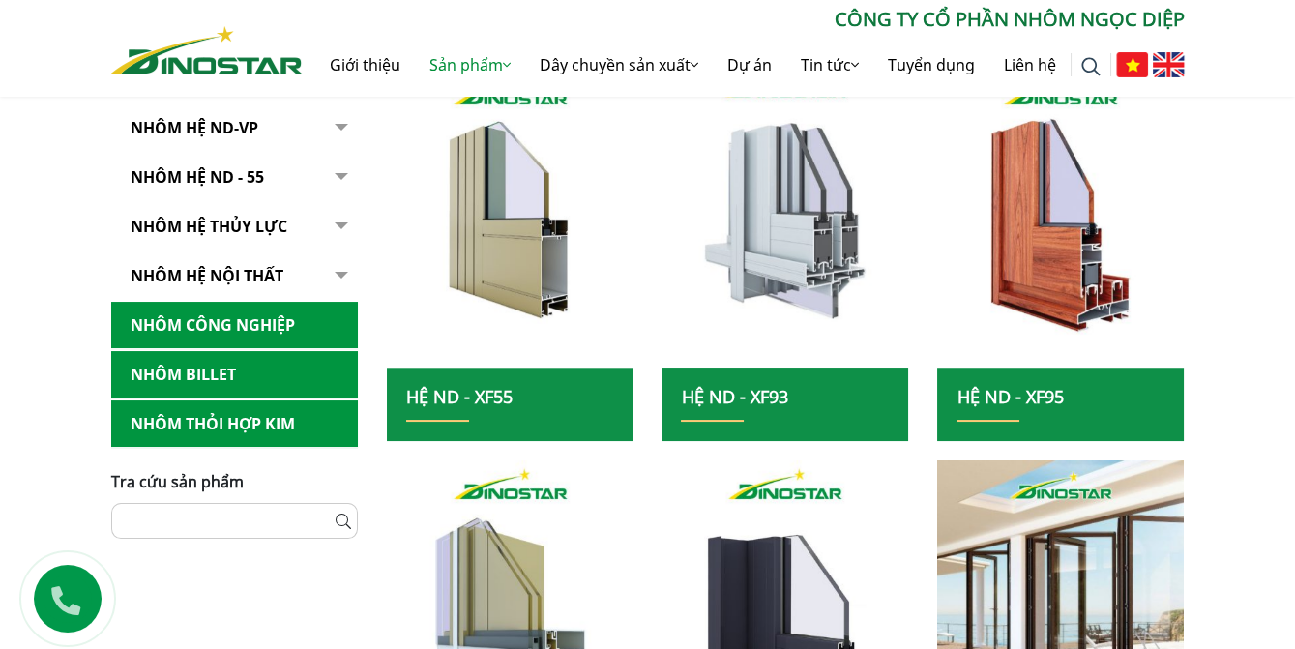
scroll to position [703, 0]
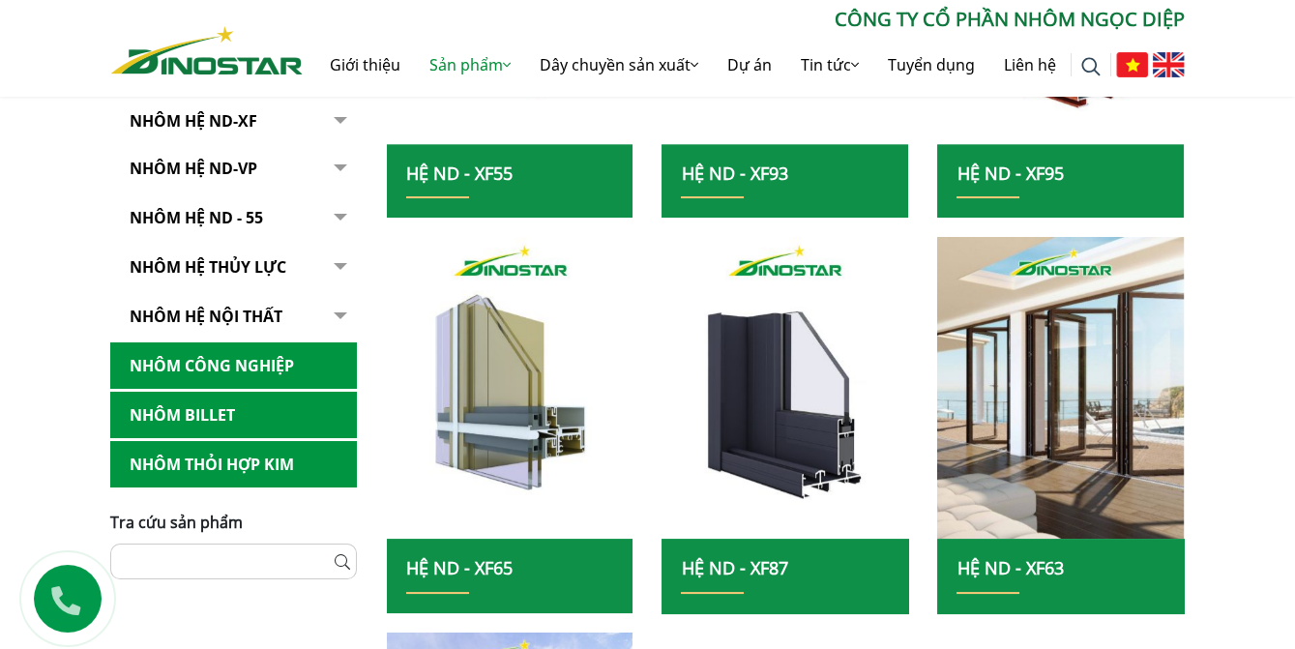
click at [497, 164] on link "Hệ ND - XF55" at bounding box center [459, 173] width 106 height 23
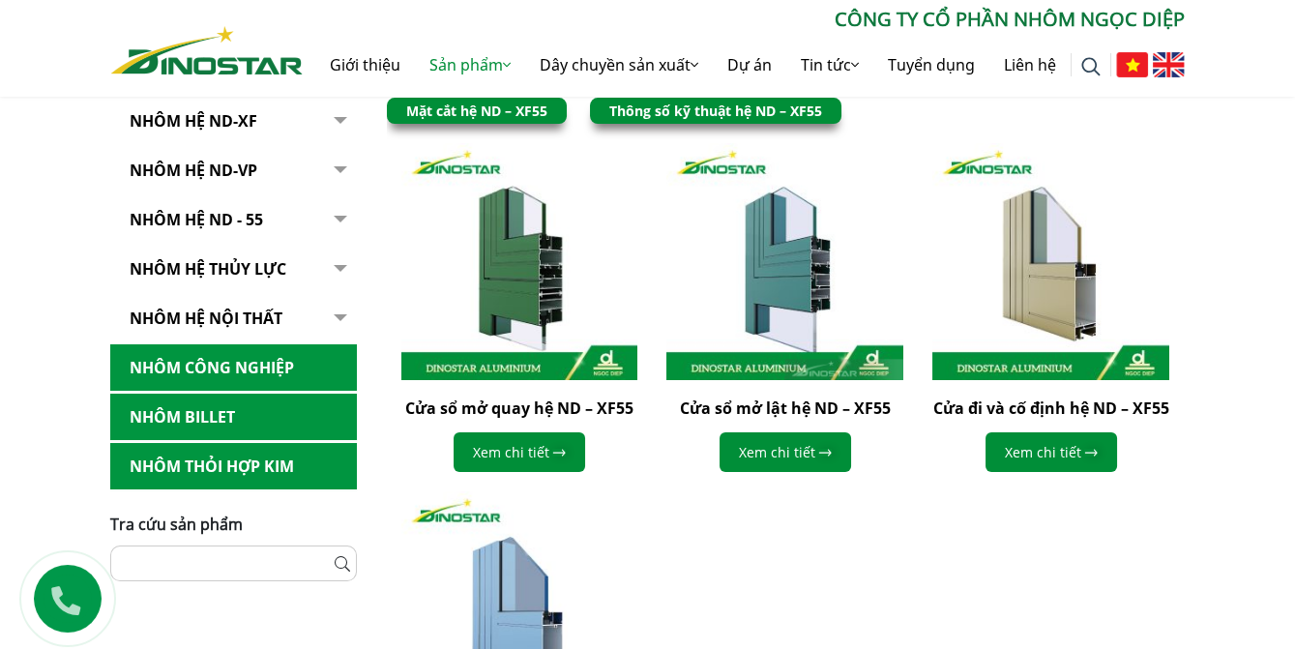
scroll to position [703, 0]
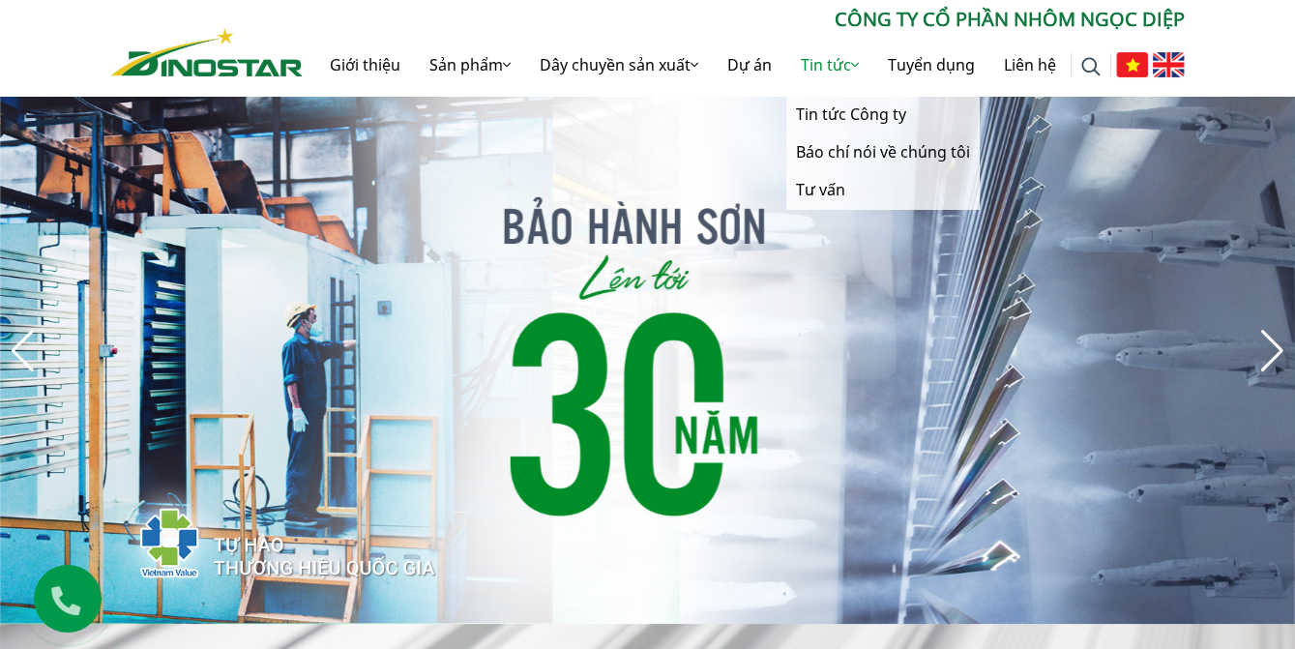
click at [843, 67] on link "Tin tức" at bounding box center [829, 65] width 87 height 62
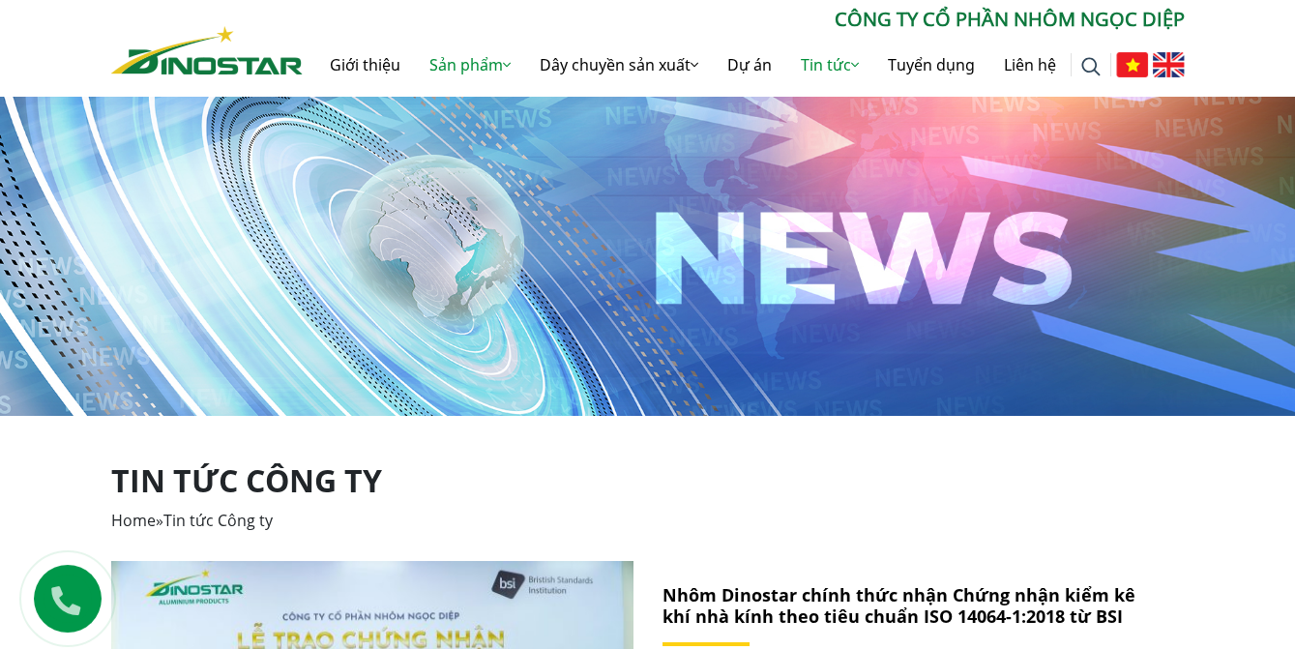
click at [489, 60] on link "Sản phẩm" at bounding box center [470, 65] width 110 height 62
click at [483, 56] on link "Sản phẩm" at bounding box center [470, 65] width 110 height 62
click at [480, 68] on link "Sản phẩm" at bounding box center [470, 65] width 110 height 62
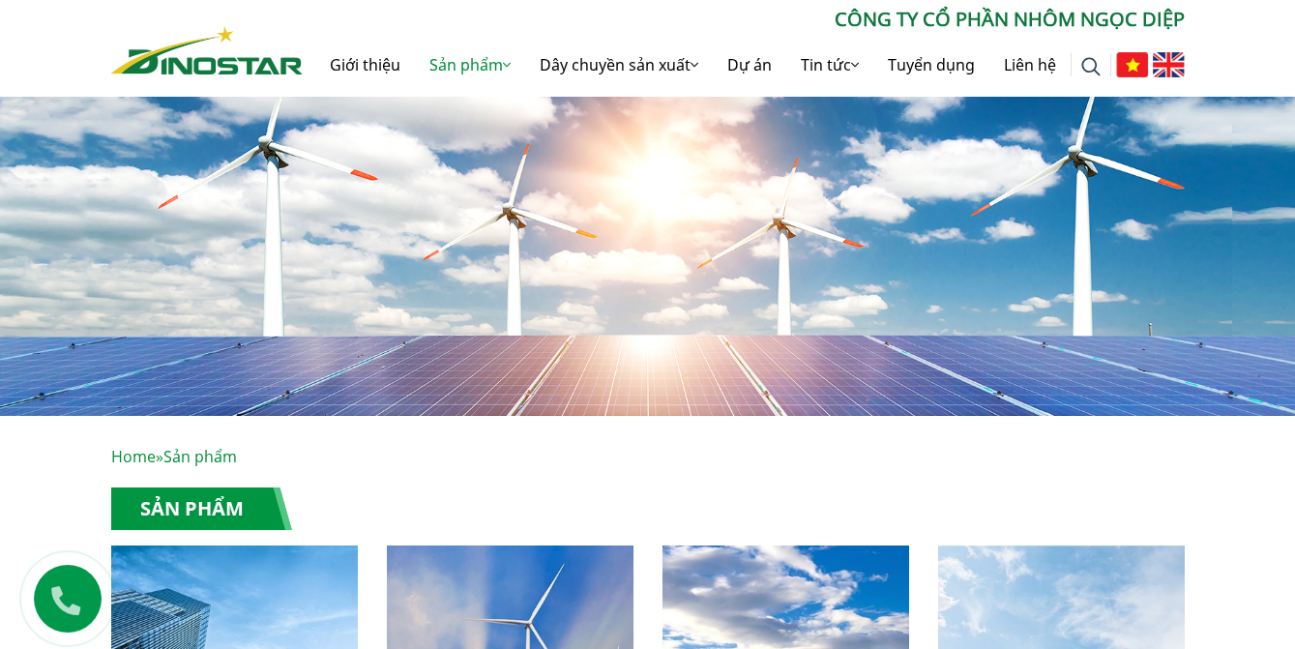
click at [480, 68] on link "Sản phẩm" at bounding box center [470, 65] width 110 height 62
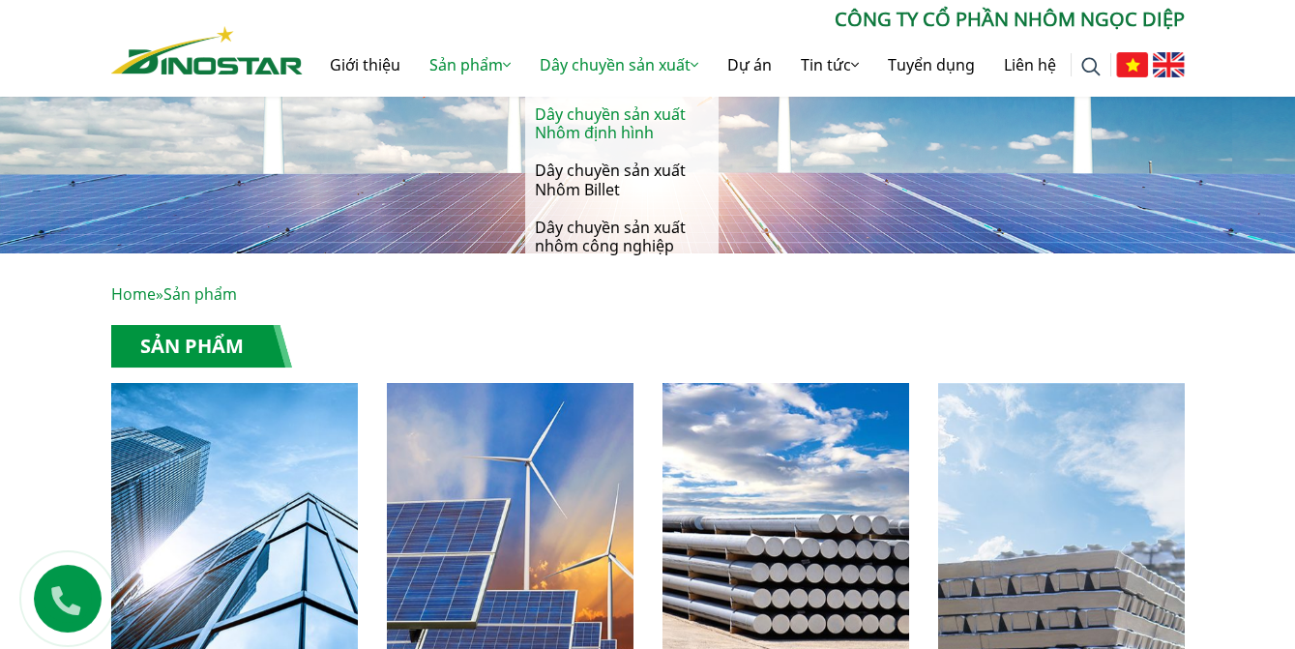
scroll to position [351, 0]
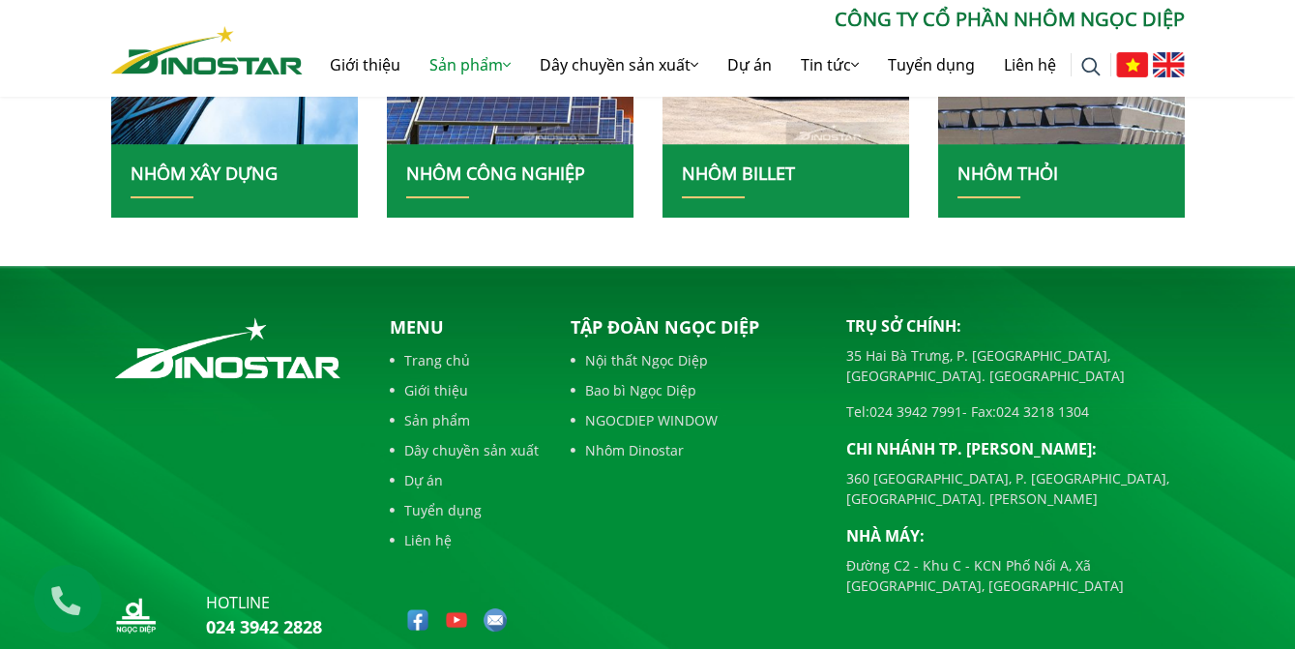
scroll to position [527, 0]
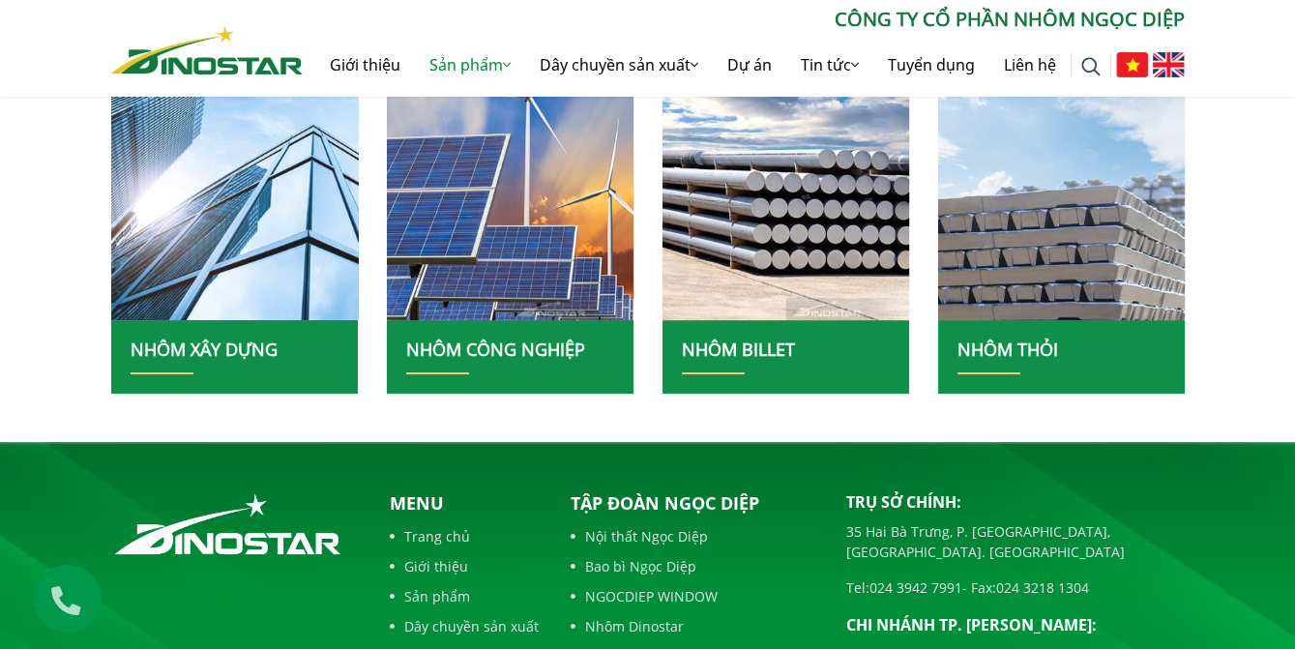
click at [278, 260] on img at bounding box center [235, 169] width 264 height 323
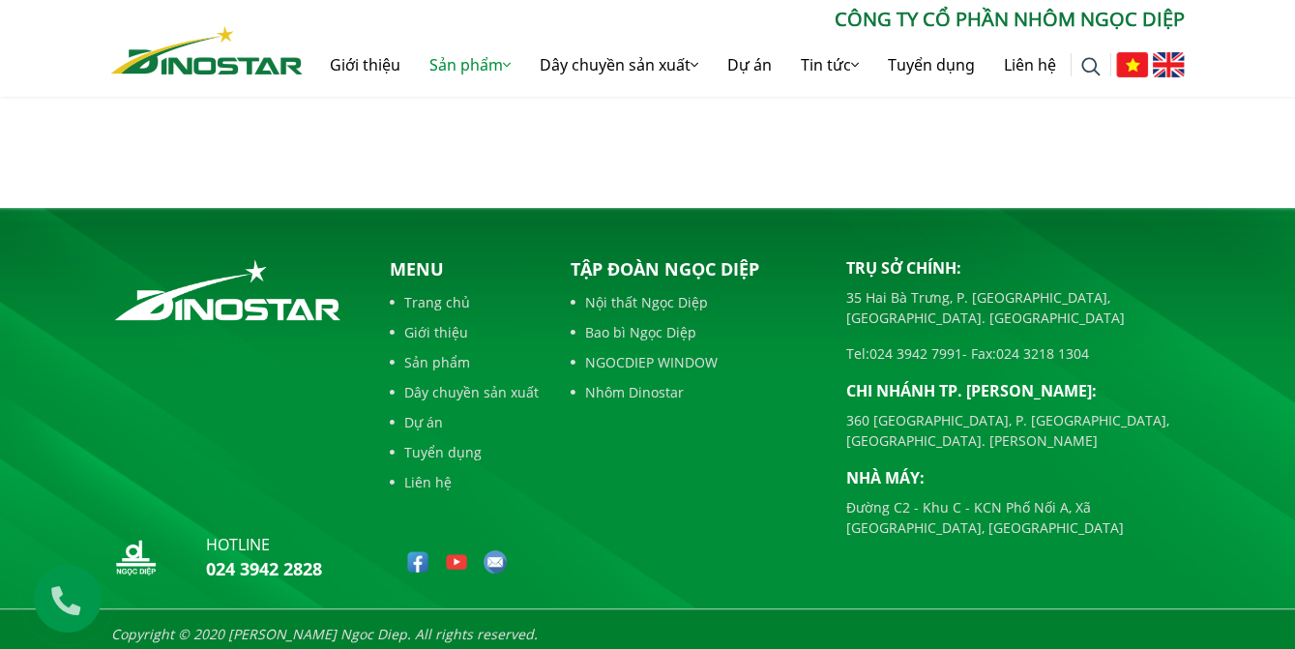
scroll to position [1261, 0]
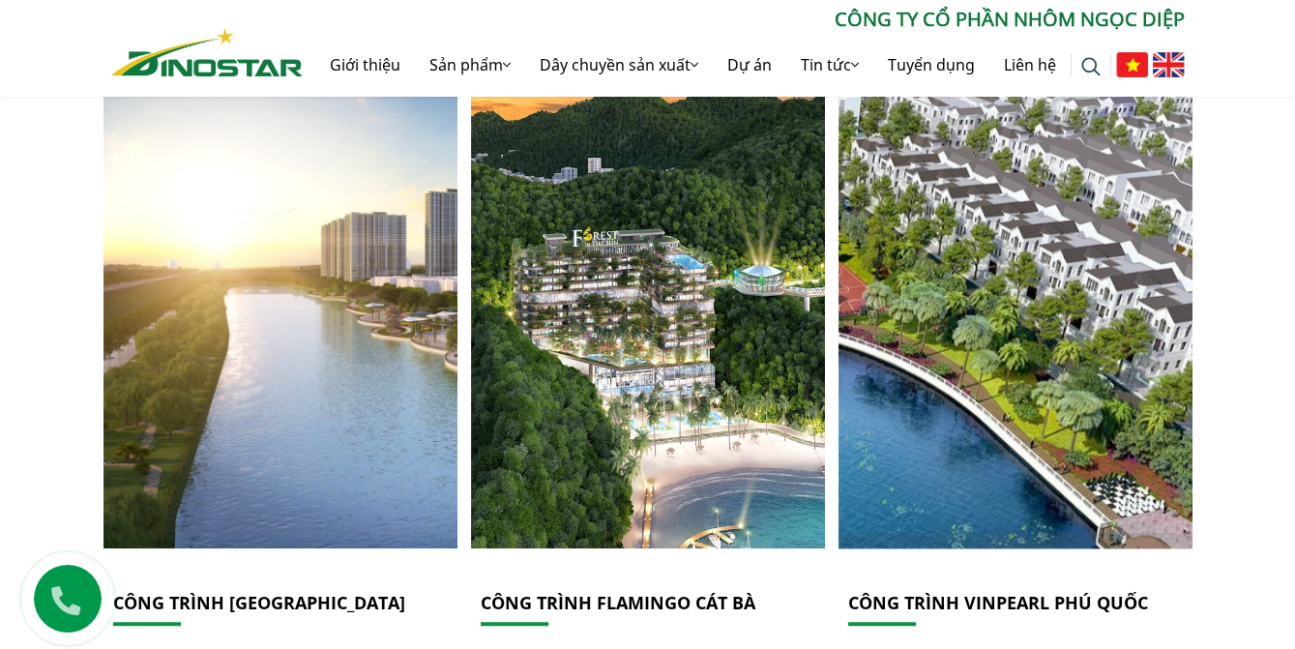
scroll to position [2762, 0]
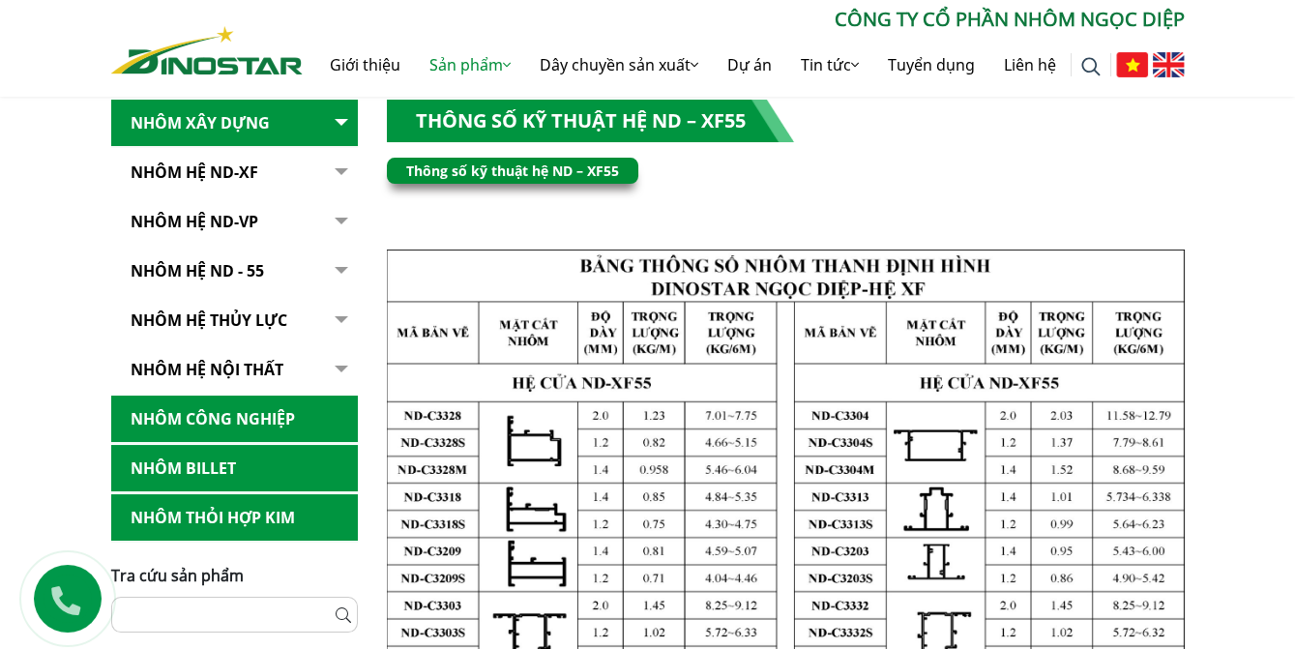
click at [1085, 63] on img at bounding box center [1090, 66] width 19 height 19
click at [919, 136] on input "Tìm kiếm cho:" at bounding box center [906, 128] width 180 height 37
type input "**********"
click at [1006, 110] on input "********" at bounding box center [1044, 128] width 77 height 37
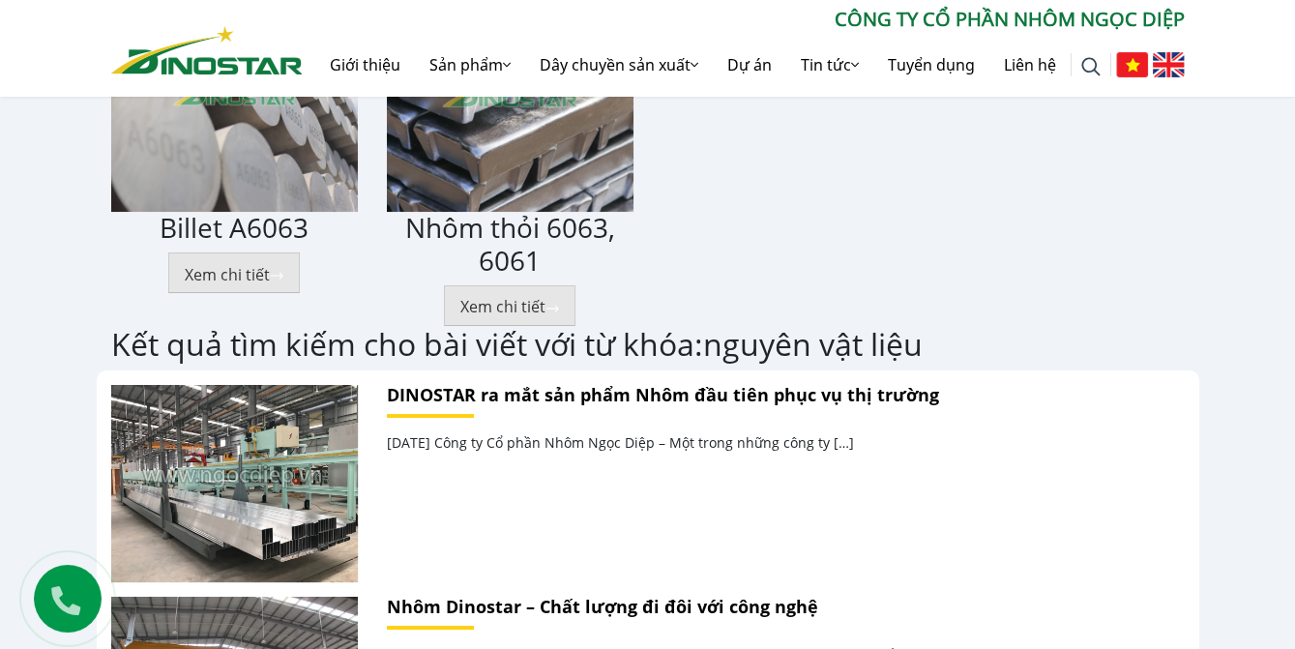
scroll to position [351, 0]
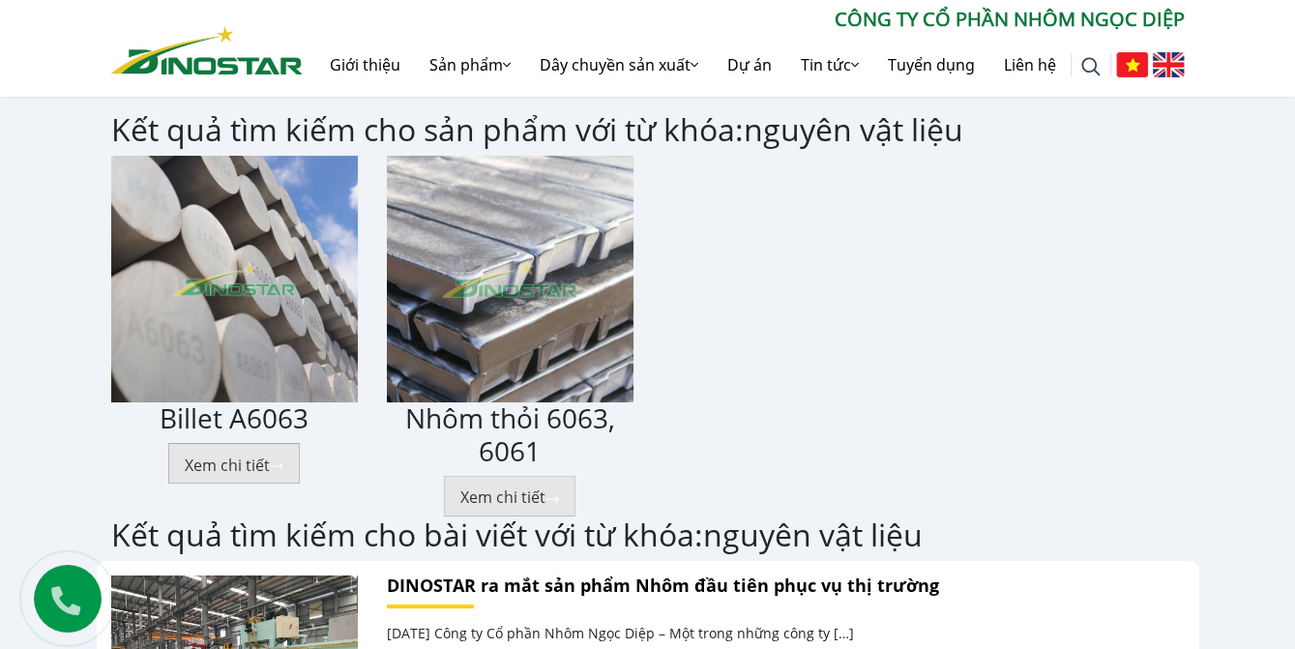
click at [260, 445] on button "Xem chi tiết" at bounding box center [234, 463] width 132 height 41
click at [256, 453] on button "Xem chi tiết" at bounding box center [234, 463] width 132 height 41
click at [247, 463] on button "Xem chi tiết" at bounding box center [234, 463] width 132 height 41
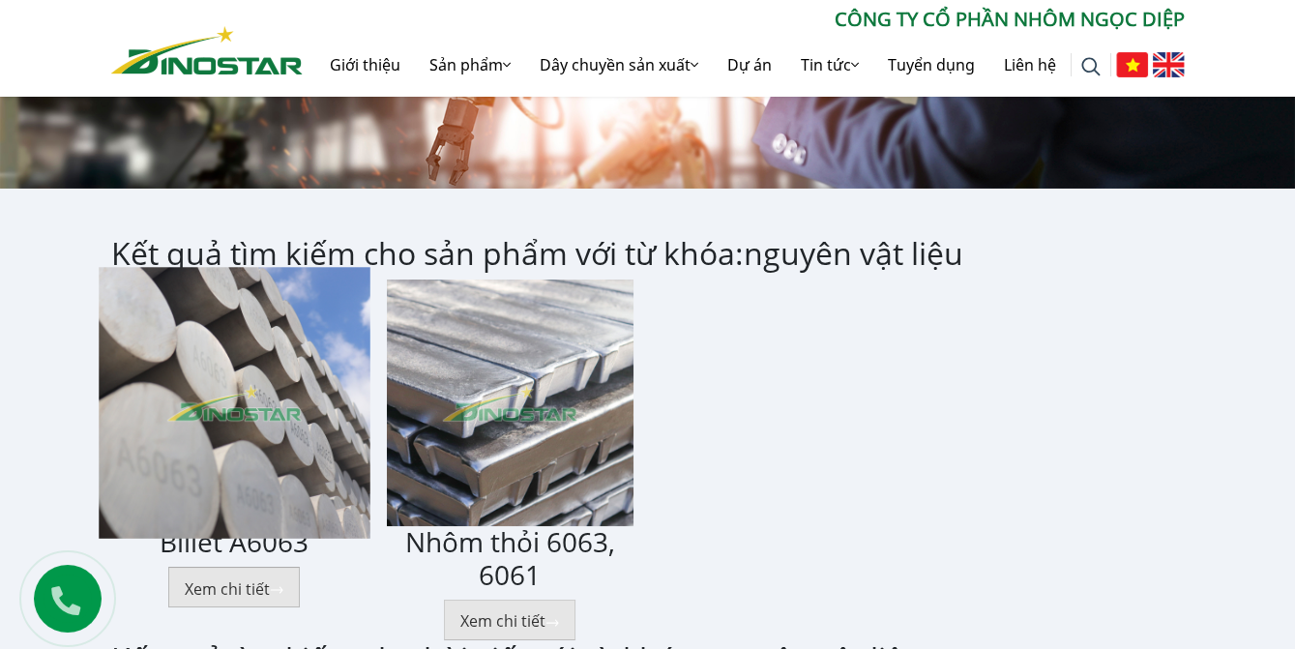
click at [276, 447] on div "Billet A6063 Xem chi tiết" at bounding box center [234, 444] width 247 height 328
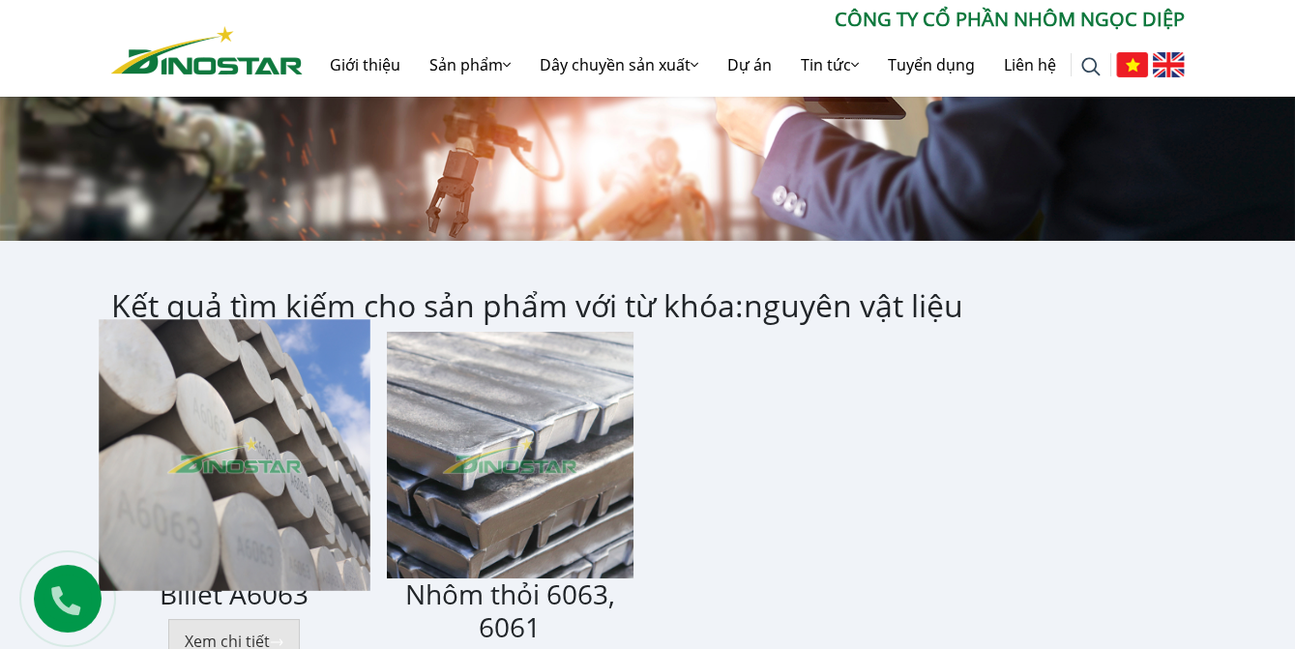
click at [268, 446] on img at bounding box center [235, 456] width 272 height 272
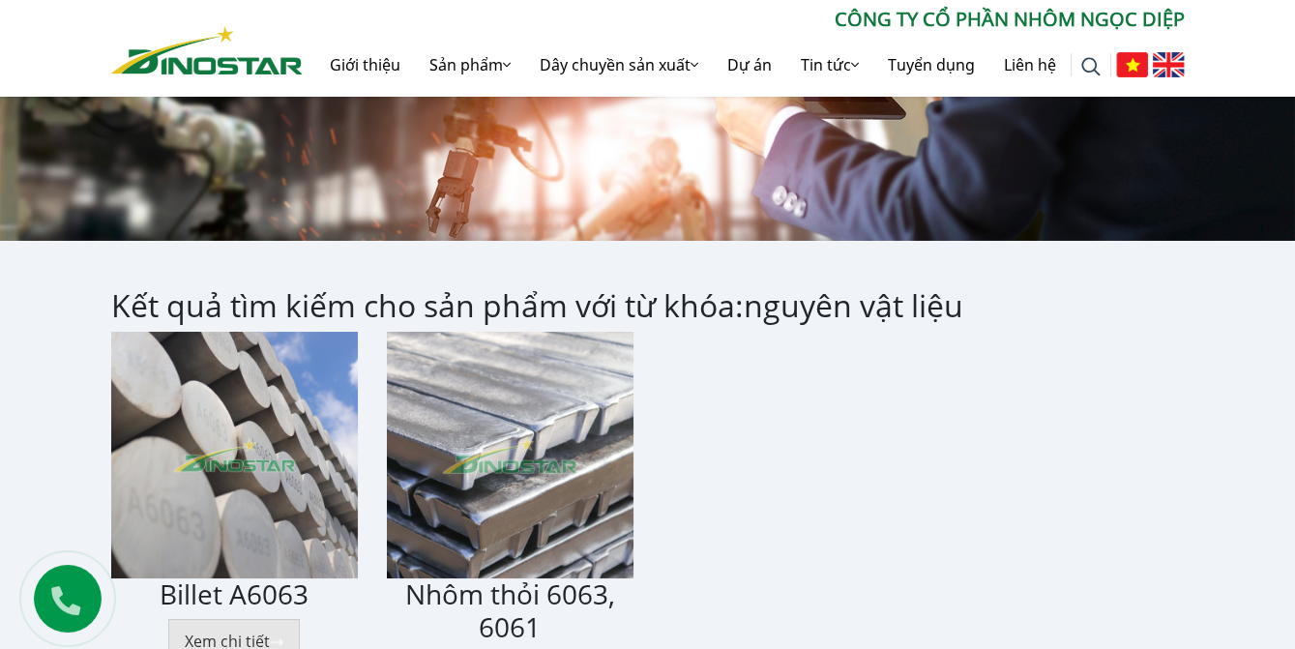
click at [660, 431] on div "Billet A6063 Xem chi tiết Nhôm thỏi 6063, 6061 Xem chi tiết" at bounding box center [648, 512] width 1103 height 360
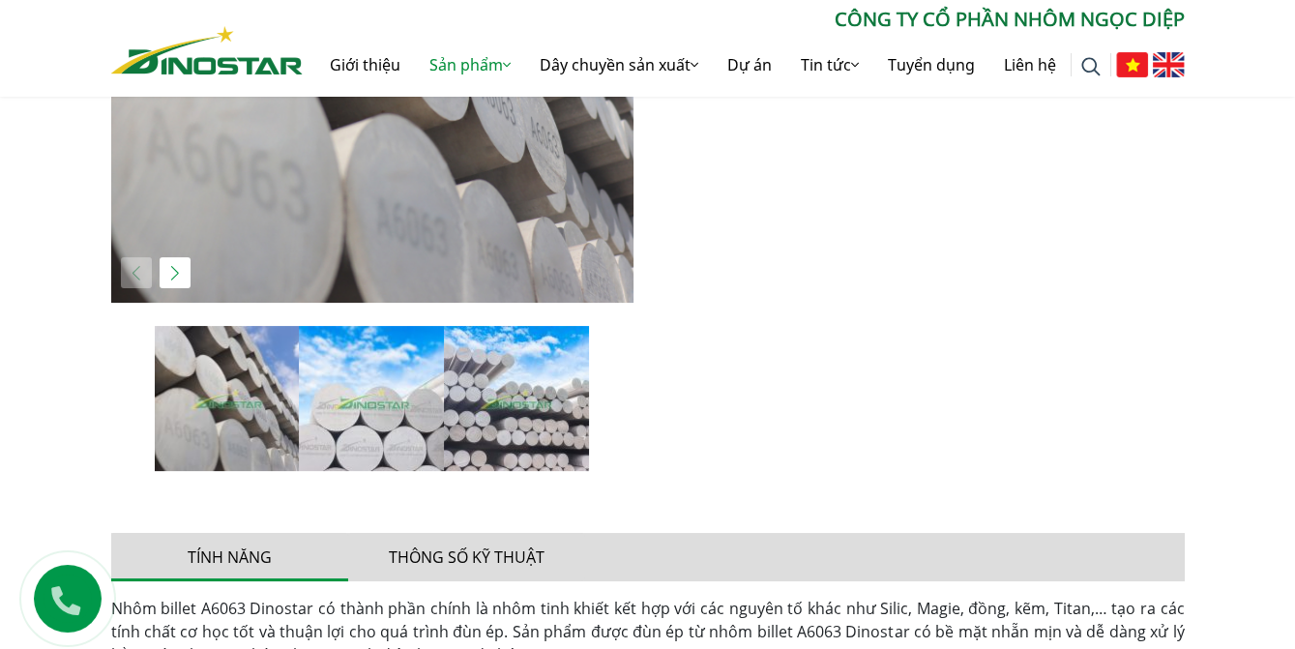
scroll to position [615, 0]
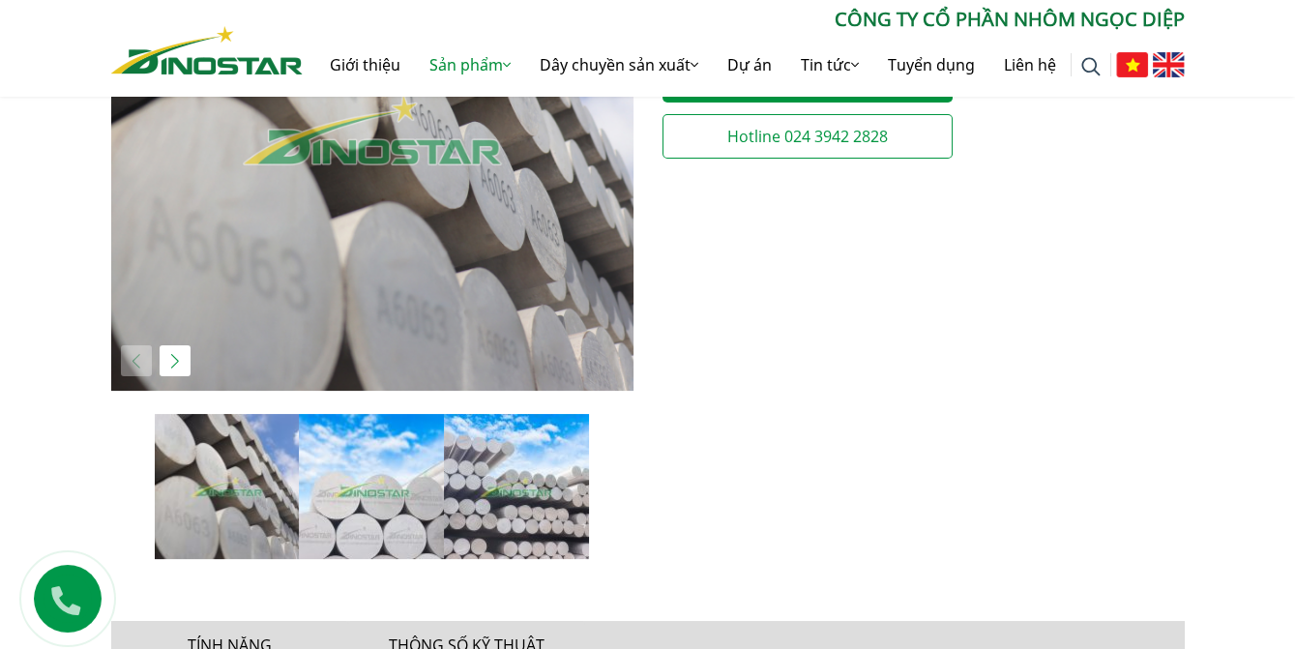
click at [438, 621] on button "Thông số kỹ thuật" at bounding box center [466, 645] width 237 height 48
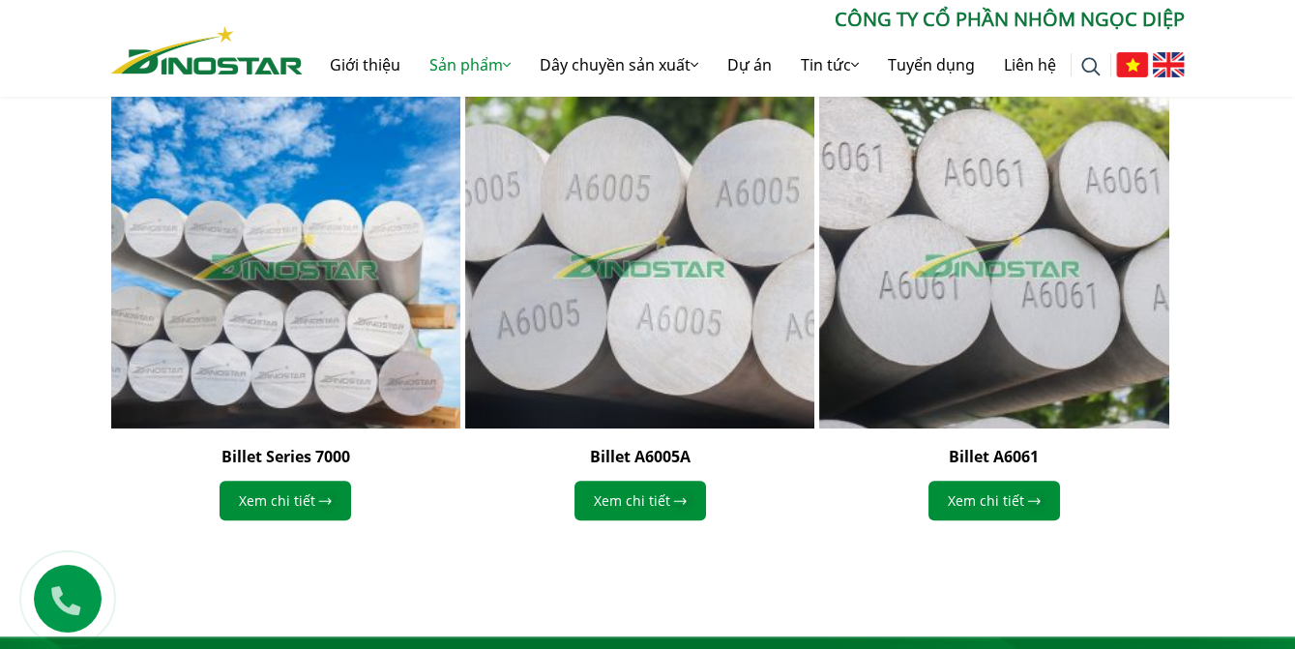
scroll to position [2857, 0]
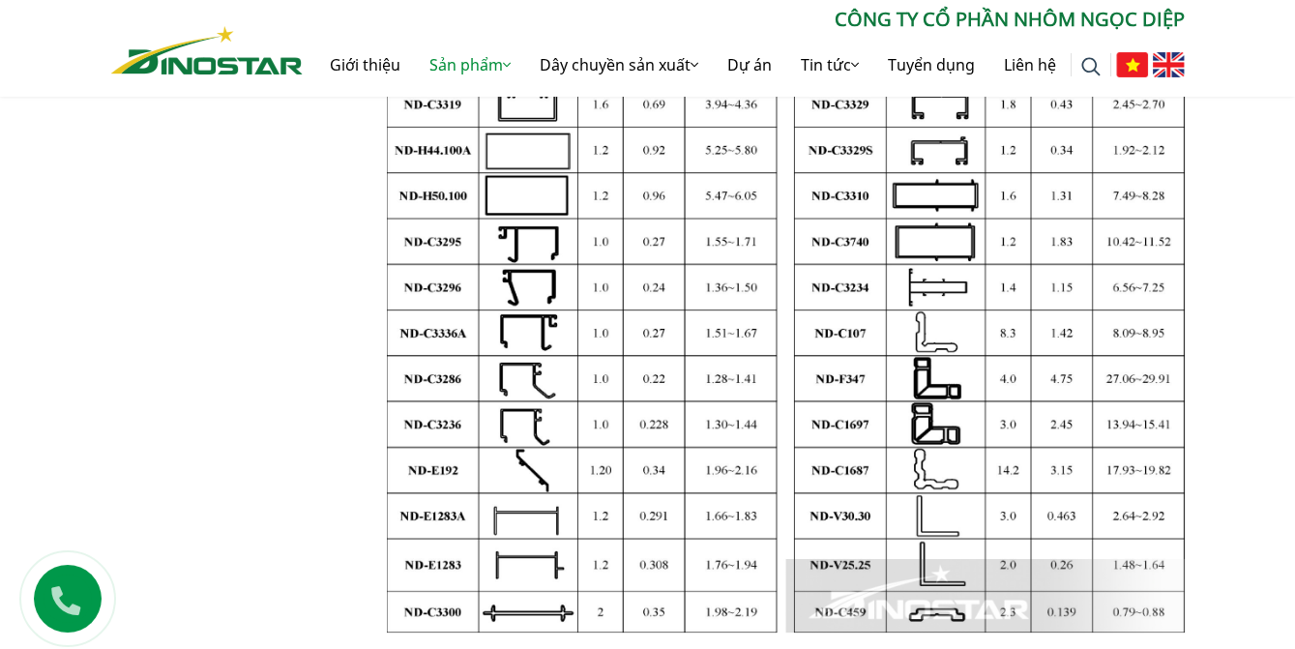
scroll to position [1087, 0]
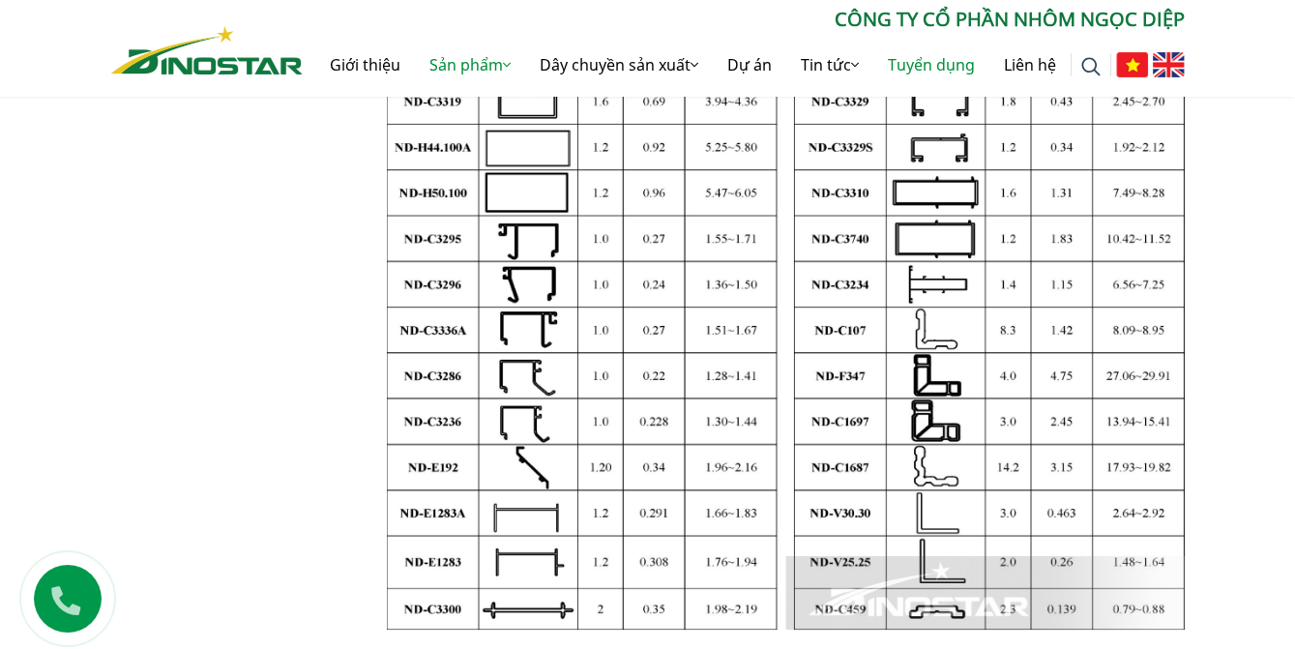
click at [926, 55] on link "Tuyển dụng" at bounding box center [931, 65] width 116 height 62
